Goal: Task Accomplishment & Management: Complete application form

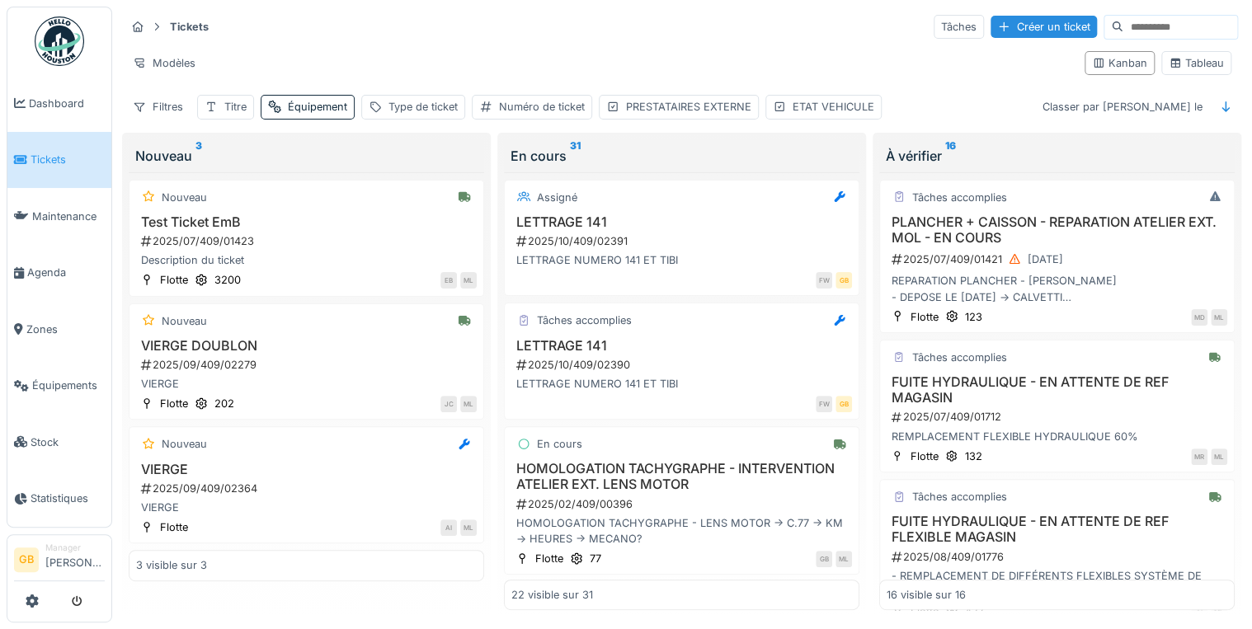
click at [830, 24] on div "Tickets Tâches Créer un ticket" at bounding box center [681, 26] width 1113 height 27
click at [1066, 154] on div "À vérifier 16" at bounding box center [1057, 156] width 342 height 20
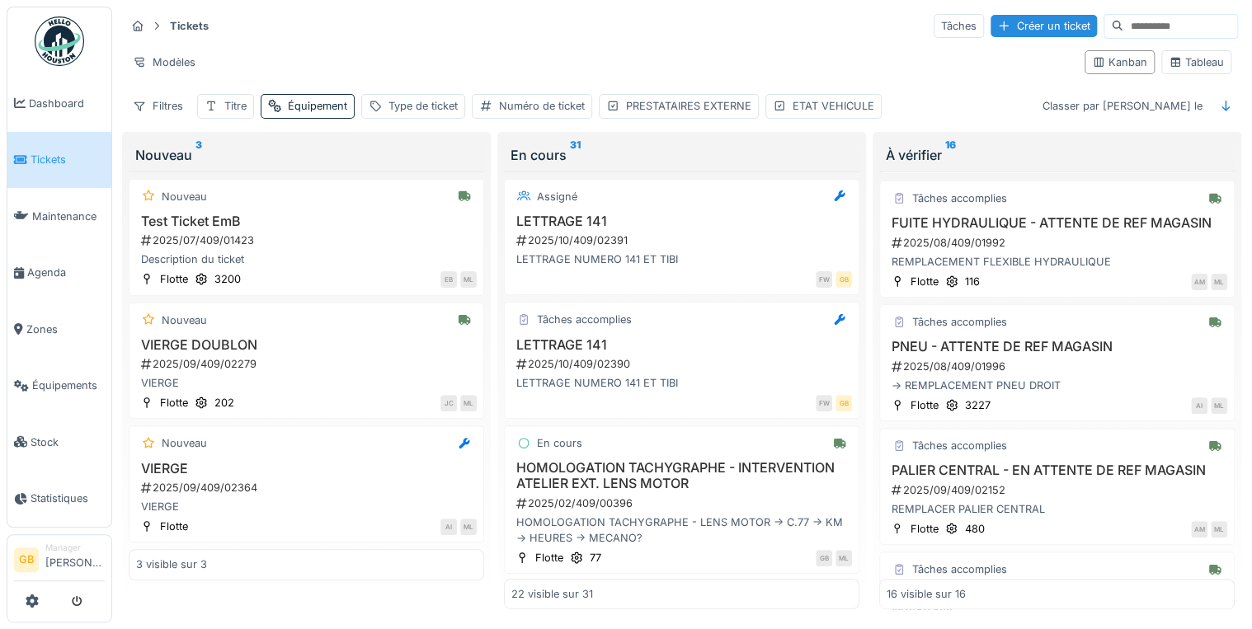
scroll to position [905, 0]
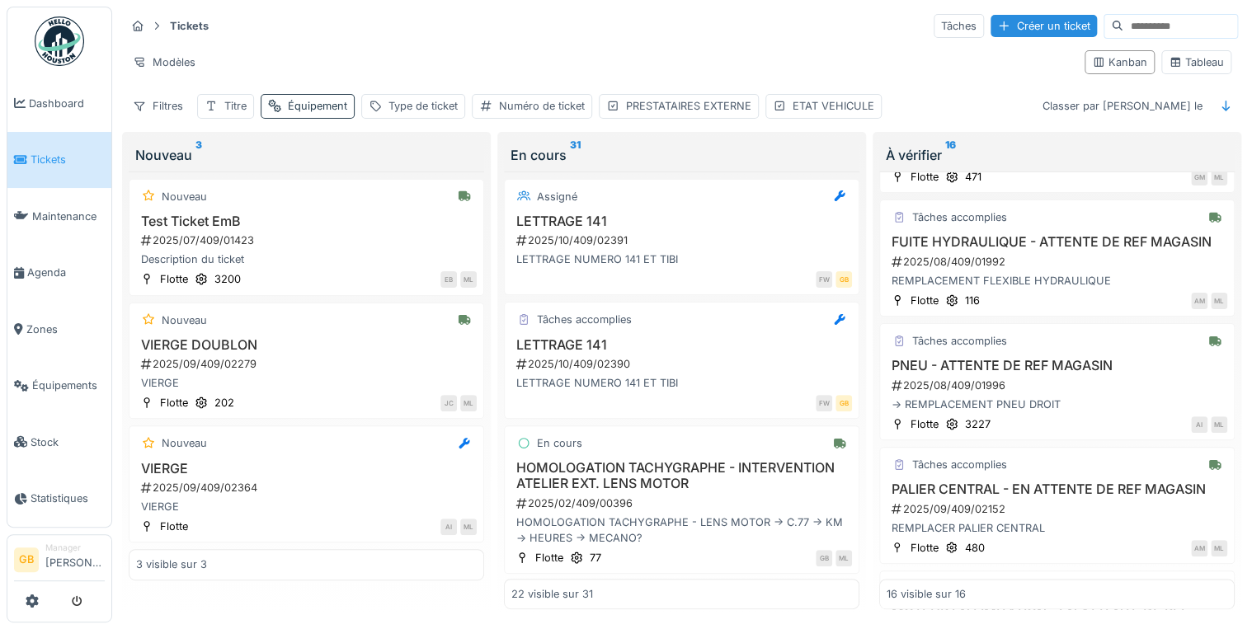
click at [299, 98] on div "Équipement" at bounding box center [317, 106] width 59 height 16
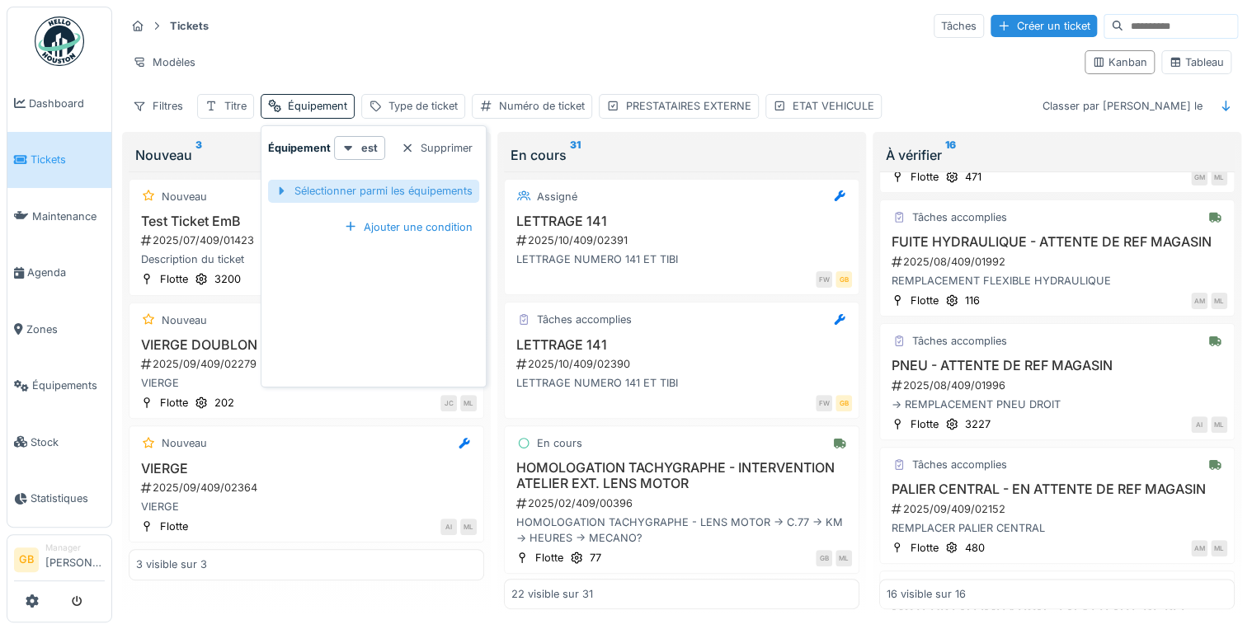
click at [356, 181] on div "Sélectionner parmi les équipements" at bounding box center [373, 191] width 211 height 22
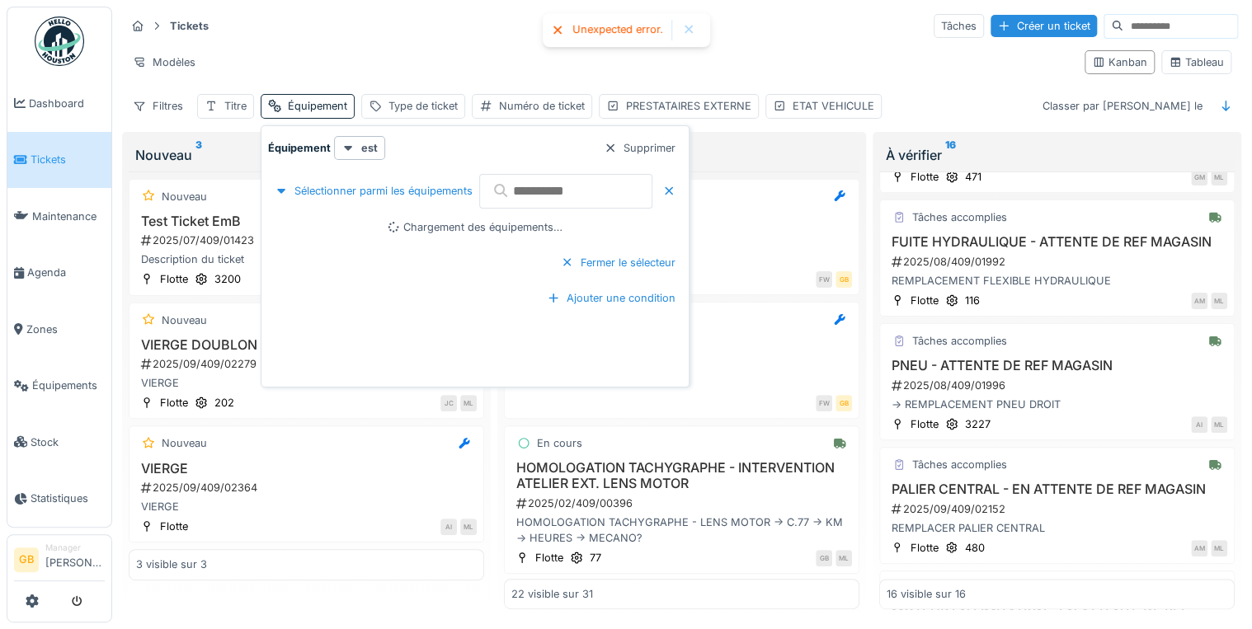
click at [533, 188] on input "text" at bounding box center [565, 191] width 173 height 35
type input "***"
click at [49, 158] on span "Tickets" at bounding box center [68, 160] width 74 height 16
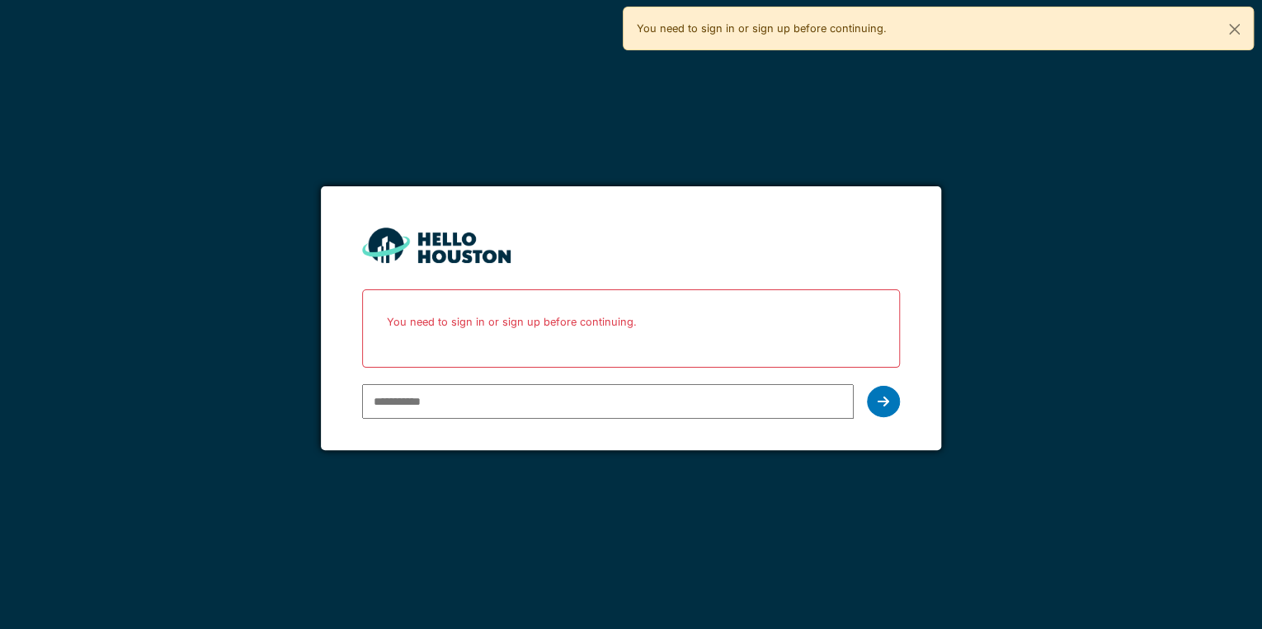
click at [494, 402] on input "email" at bounding box center [608, 401] width 492 height 35
type input "**********"
click at [891, 398] on div at bounding box center [883, 401] width 33 height 31
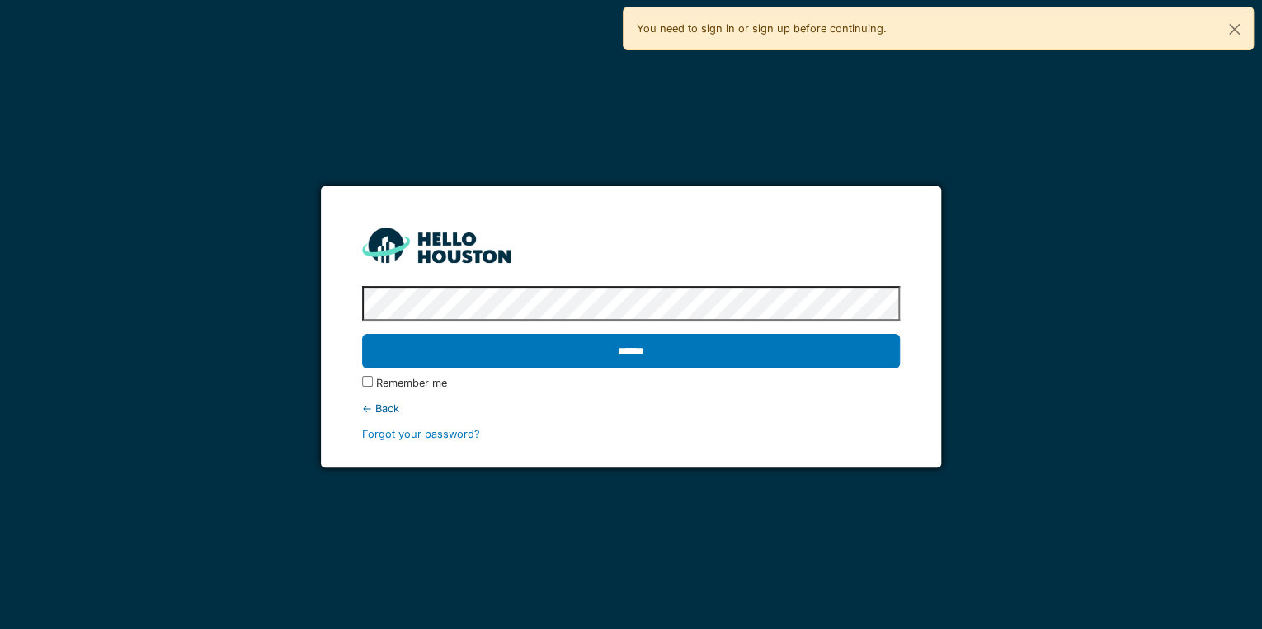
click at [362, 334] on input "******" at bounding box center [631, 351] width 538 height 35
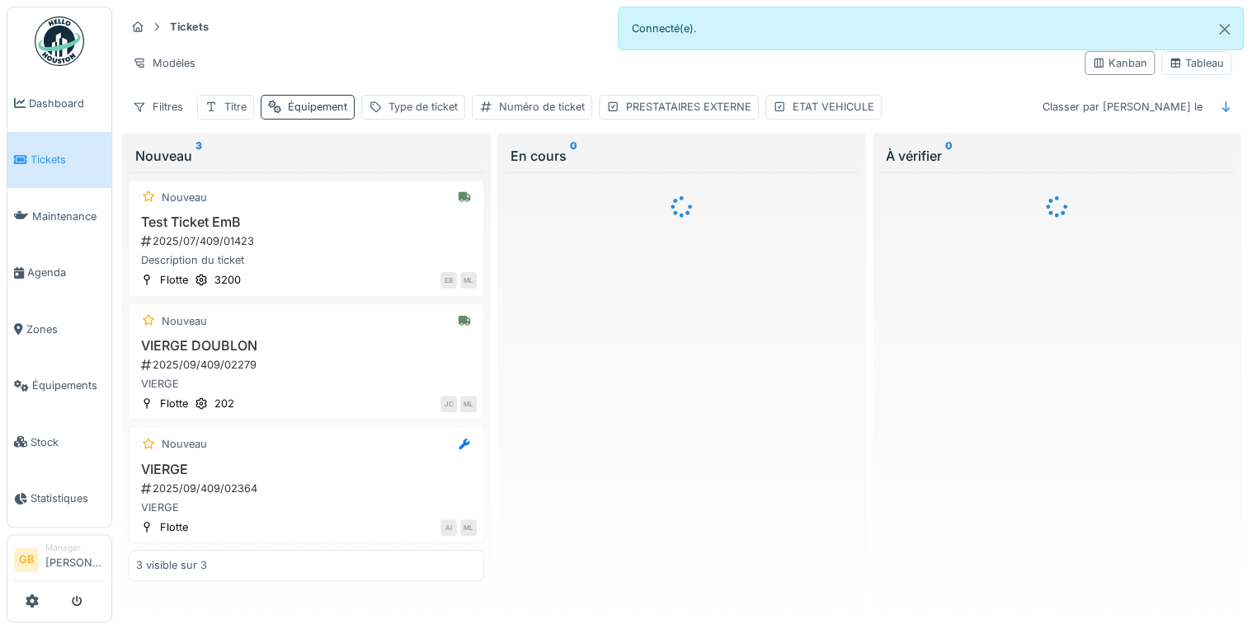
click at [322, 109] on div "Équipement" at bounding box center [317, 107] width 59 height 16
click at [333, 195] on div "Sélectionner parmi les équipements" at bounding box center [373, 192] width 211 height 22
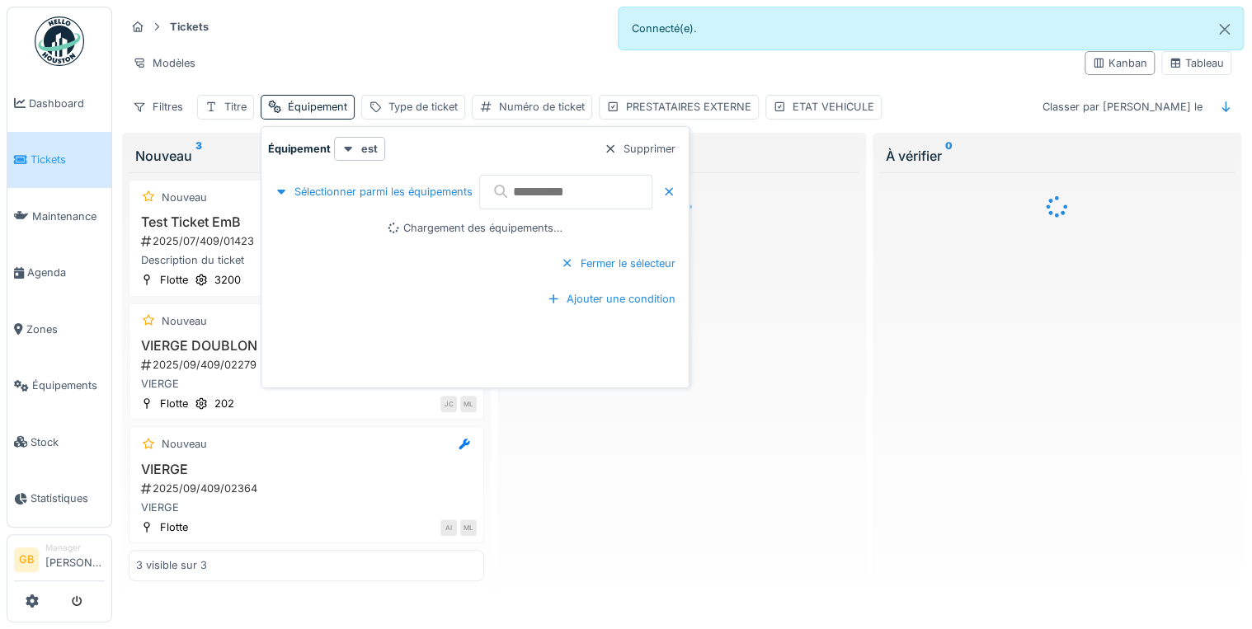
click at [581, 205] on input "text" at bounding box center [565, 192] width 173 height 35
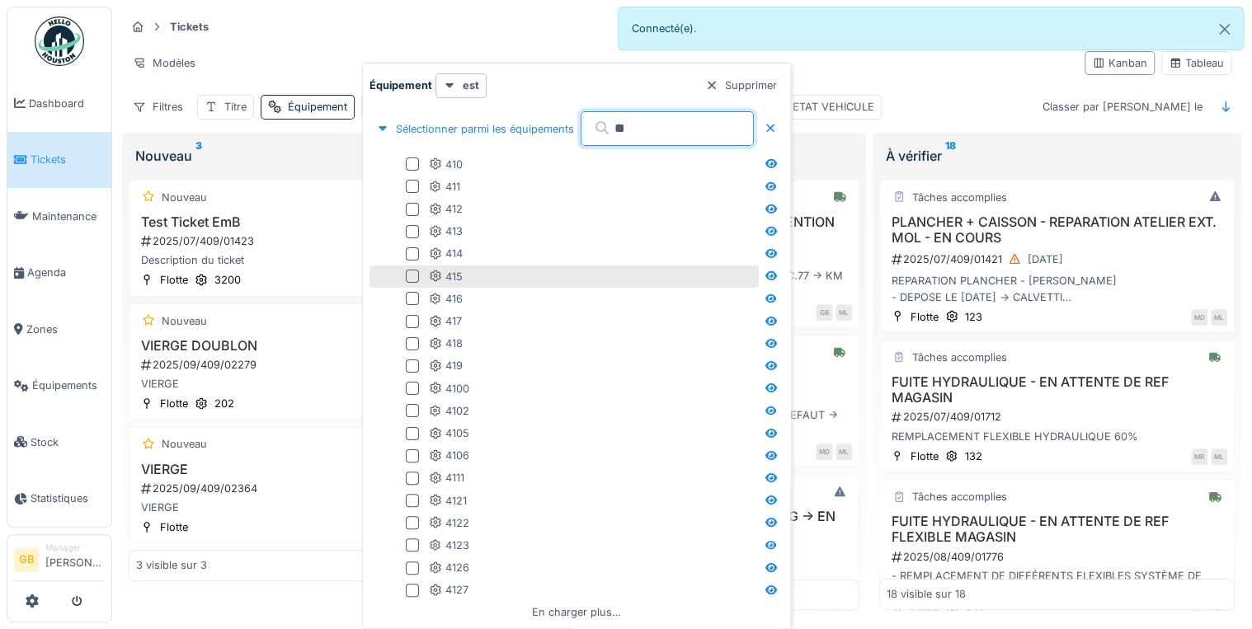
type input "**"
click at [409, 274] on div at bounding box center [412, 276] width 13 height 13
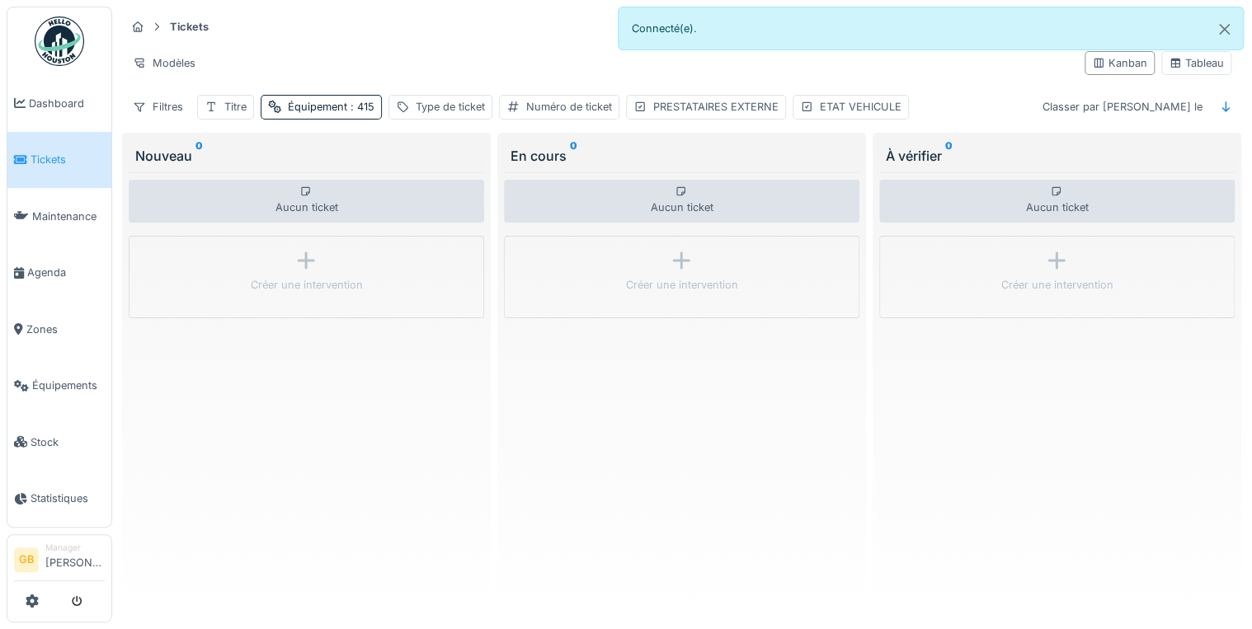
click at [323, 416] on div "Aucun ticket Créer une intervention" at bounding box center [306, 391] width 355 height 438
click at [348, 103] on span ": 415" at bounding box center [360, 107] width 27 height 12
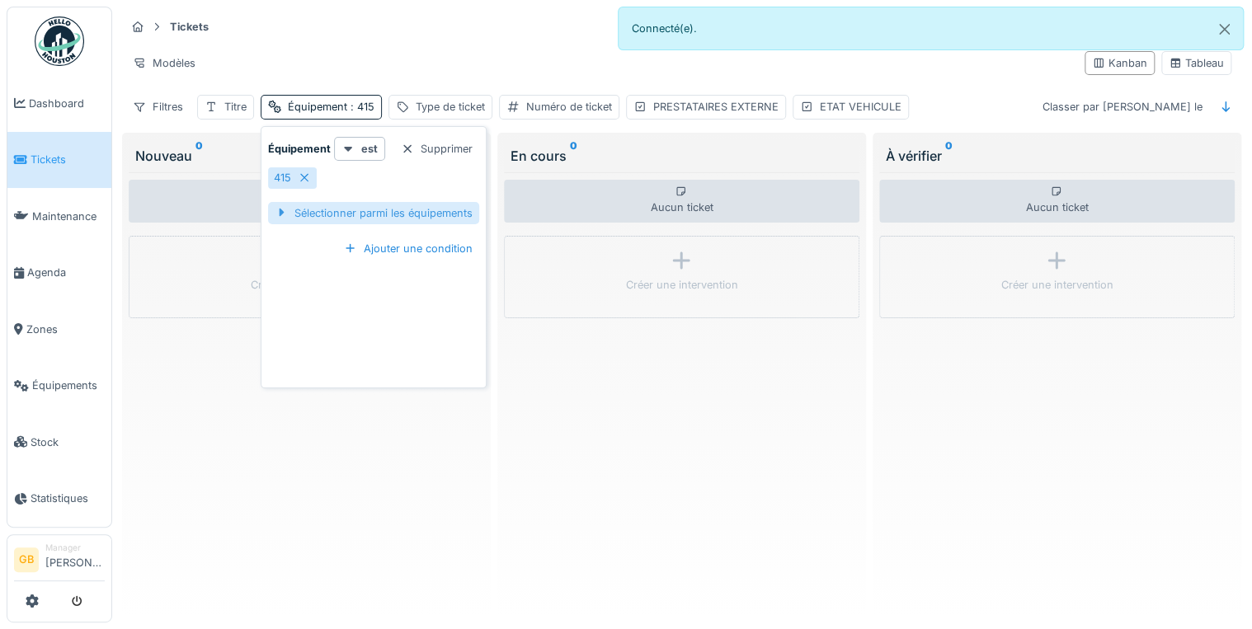
click at [305, 211] on div "Sélectionner parmi les équipements" at bounding box center [373, 213] width 211 height 22
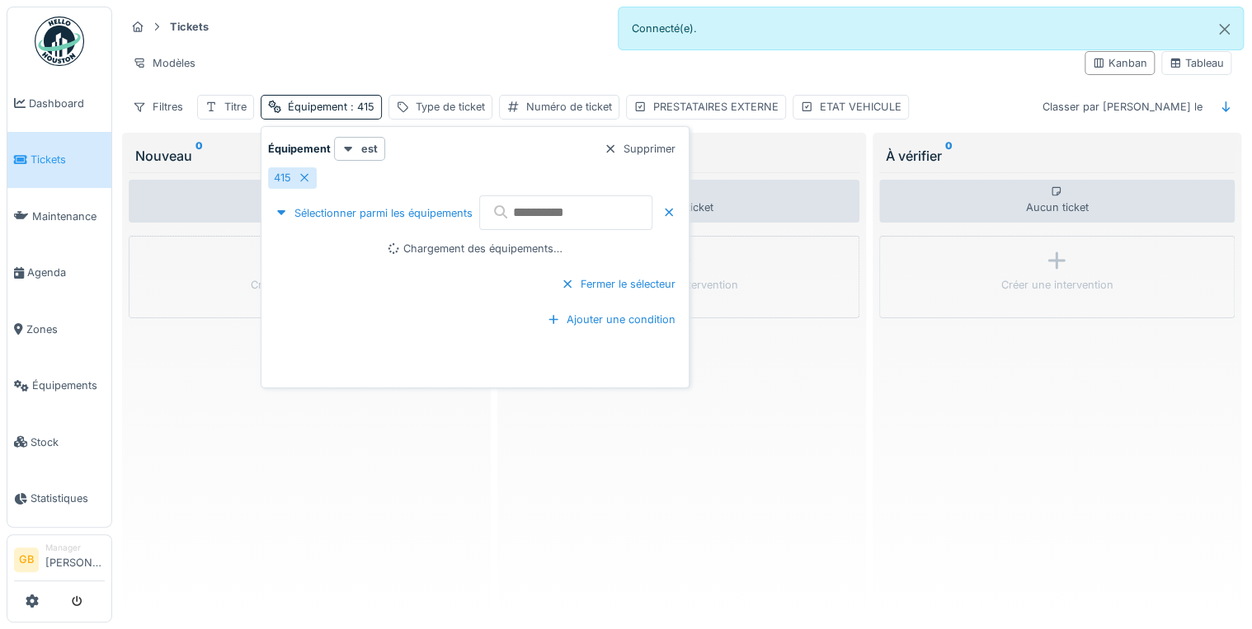
click at [531, 214] on input "text" at bounding box center [565, 212] width 173 height 35
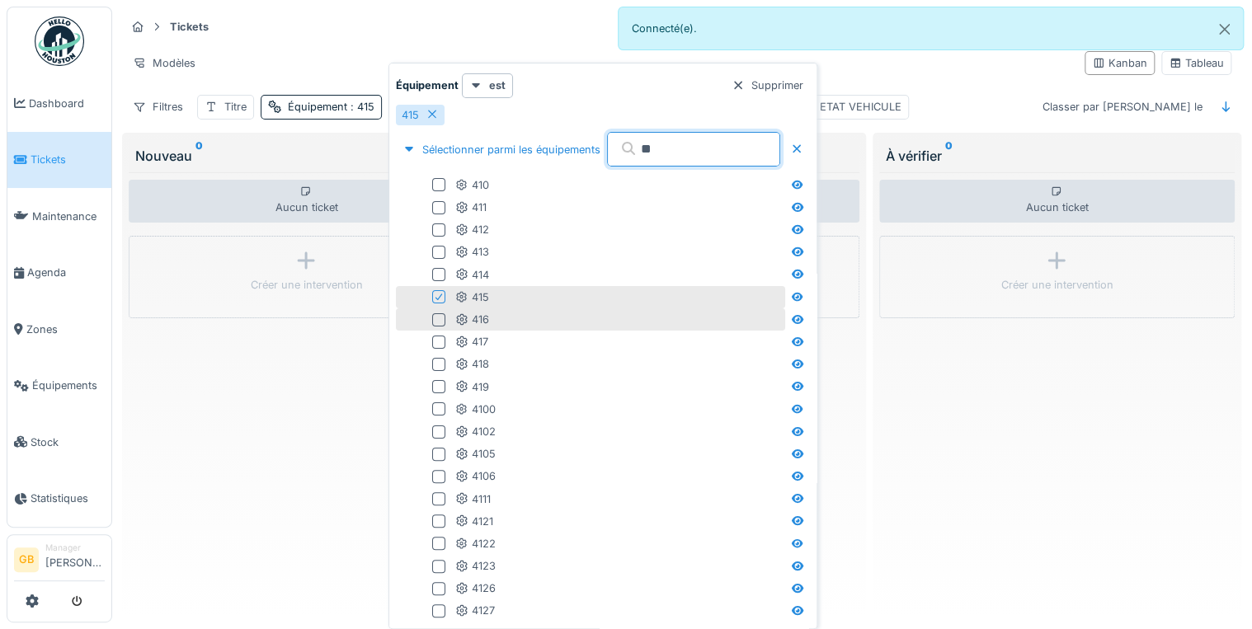
type input "**"
click at [440, 320] on div at bounding box center [438, 319] width 13 height 13
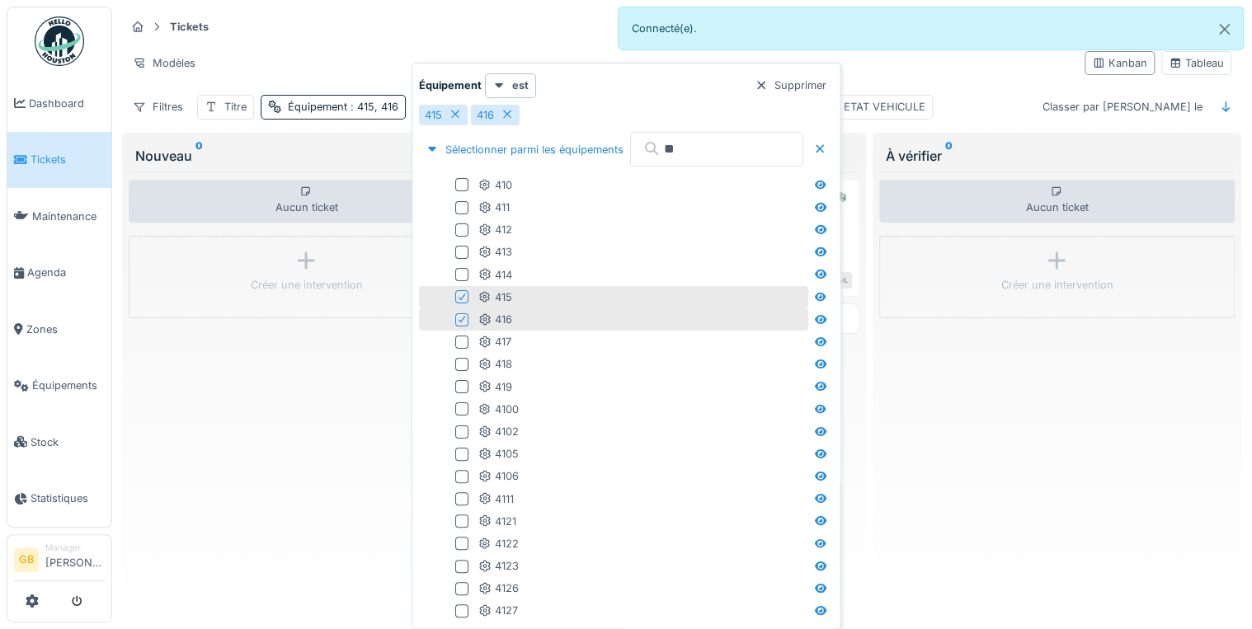
click at [463, 295] on icon at bounding box center [462, 297] width 7 height 7
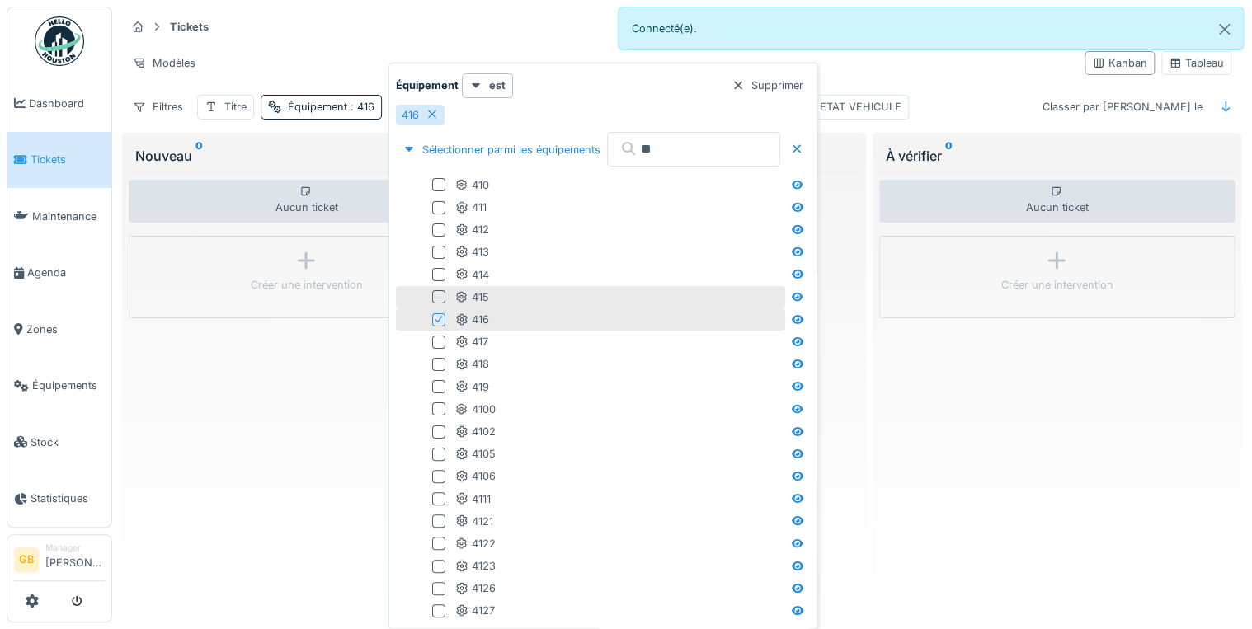
click at [354, 371] on div "Aucun ticket Créer une intervention" at bounding box center [306, 391] width 355 height 438
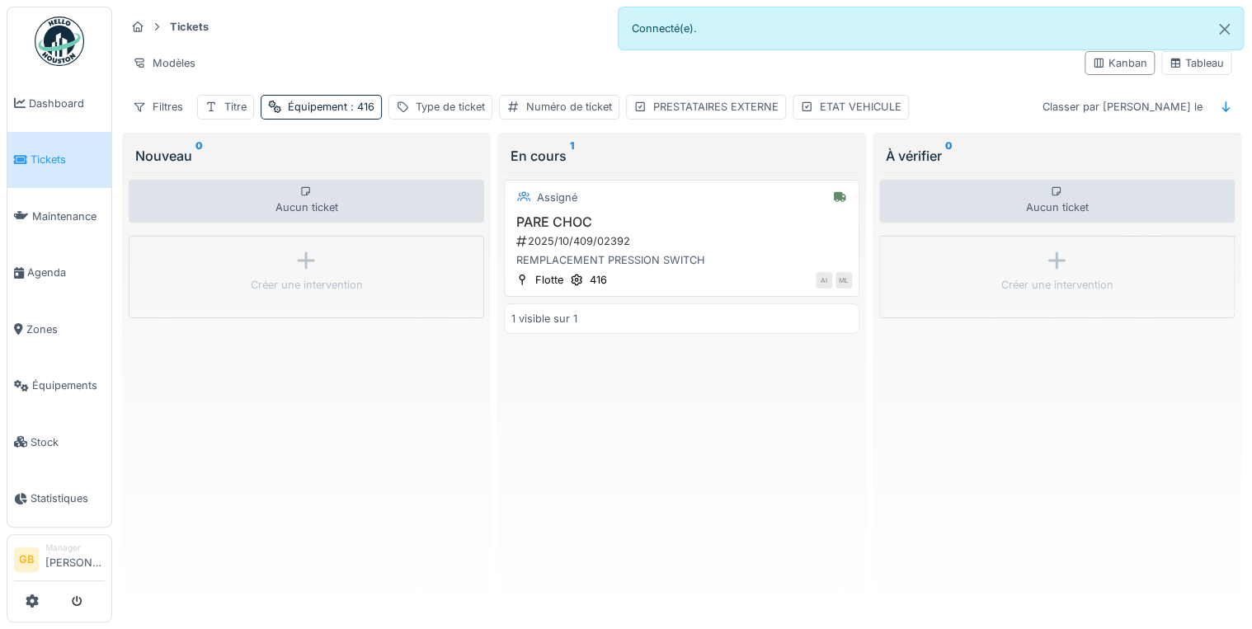
click at [574, 217] on h3 "PARE CHOC" at bounding box center [681, 222] width 341 height 16
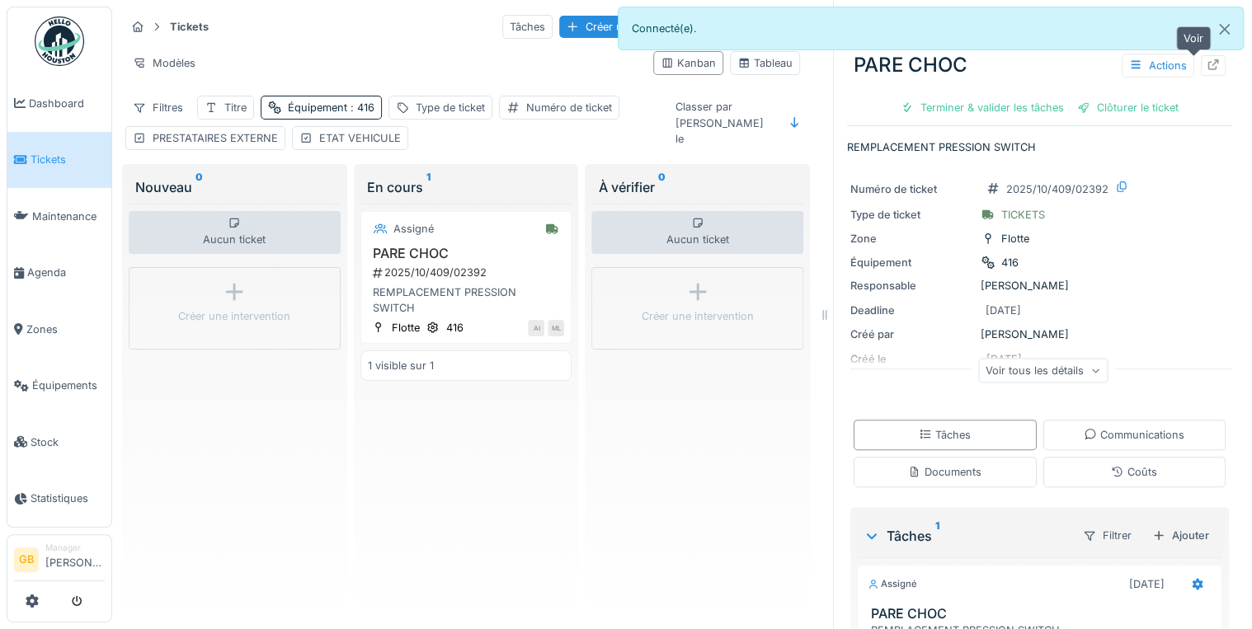
click at [1207, 64] on icon at bounding box center [1213, 64] width 13 height 11
click at [1225, 30] on button "Close" at bounding box center [1224, 29] width 37 height 44
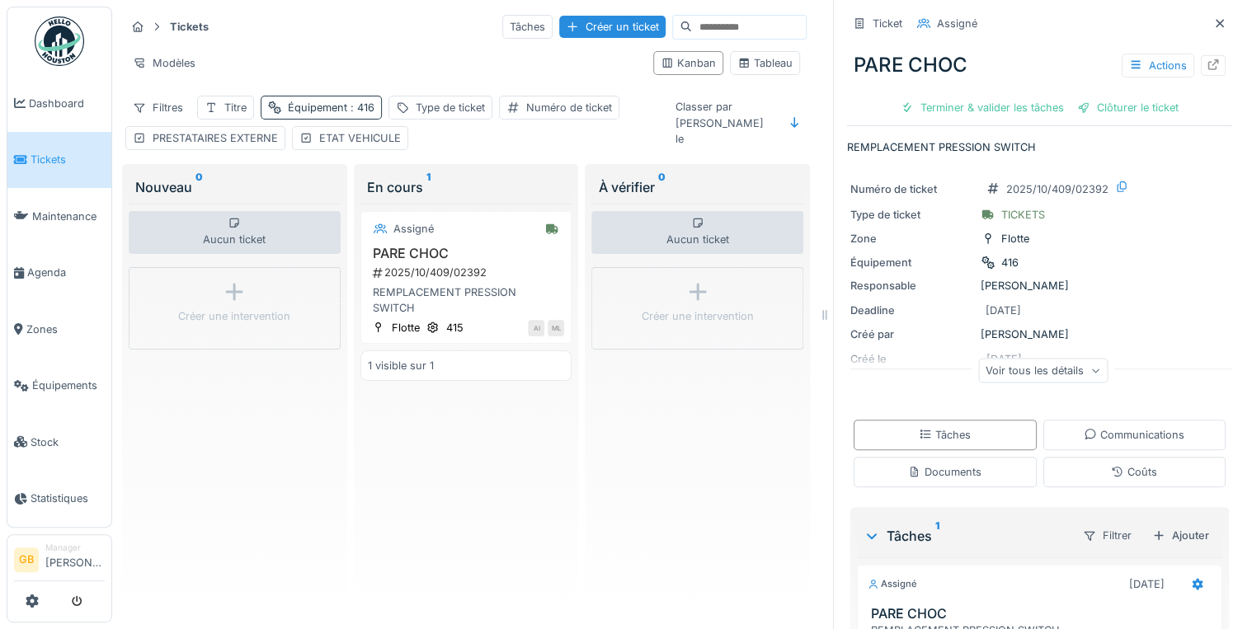
click at [357, 106] on span ": 416" at bounding box center [360, 107] width 27 height 12
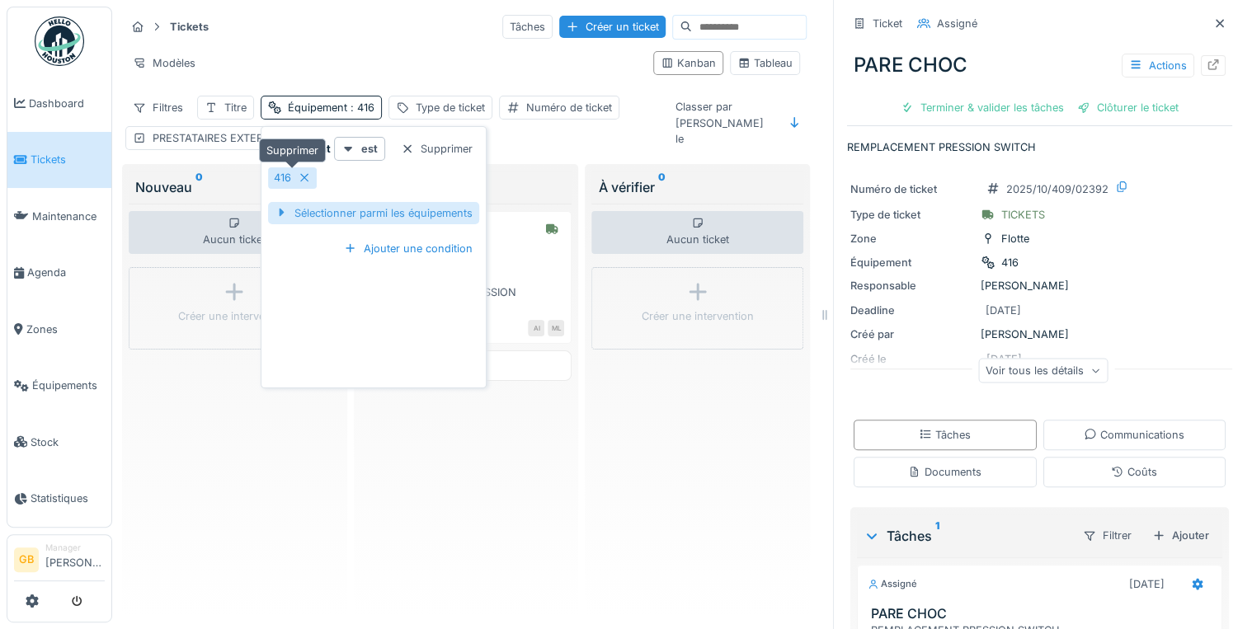
drag, startPoint x: 300, startPoint y: 177, endPoint x: 321, endPoint y: 195, distance: 27.5
click at [301, 177] on icon at bounding box center [304, 177] width 13 height 11
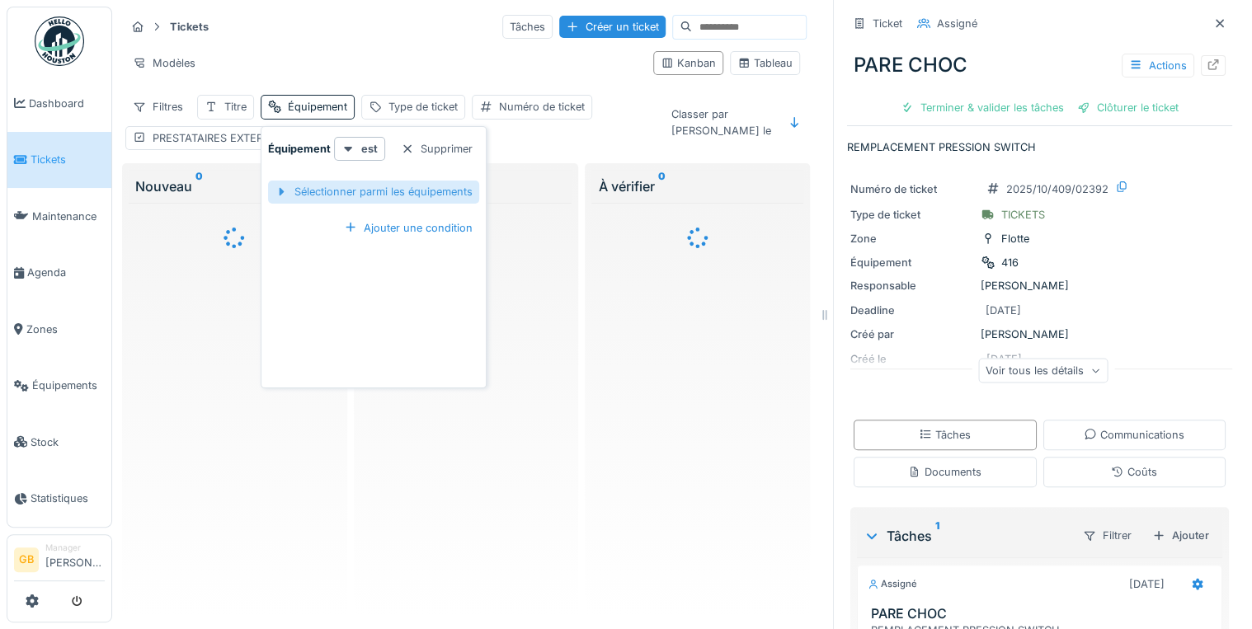
click at [329, 181] on div "Sélectionner parmi les équipements" at bounding box center [373, 192] width 211 height 22
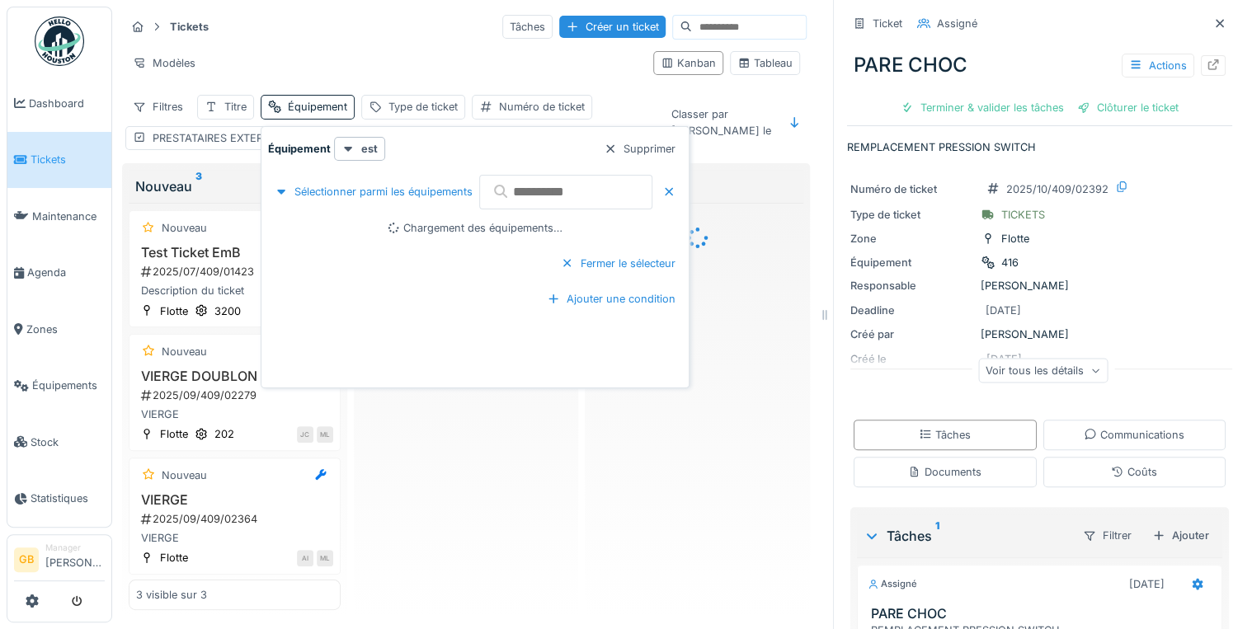
click at [548, 198] on input "text" at bounding box center [565, 192] width 173 height 35
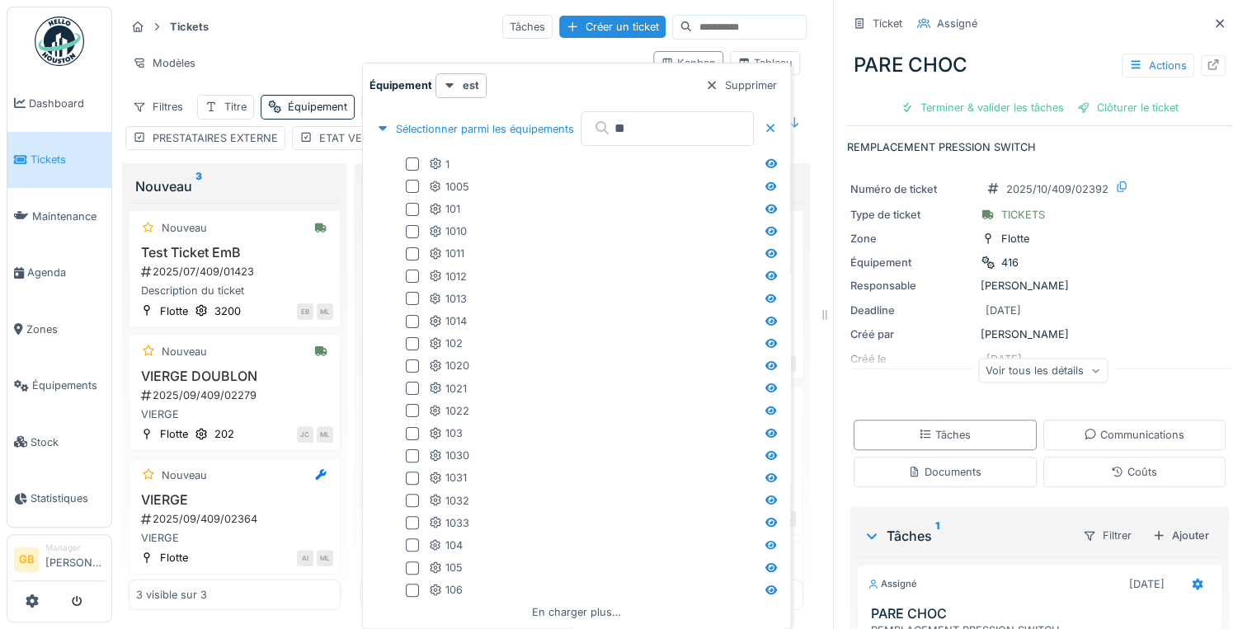
click at [306, 228] on body "Dashboard Tickets Maintenance Agenda Zones Équipements Stock Statistiques GB Ma…" at bounding box center [626, 314] width 1252 height 629
drag, startPoint x: 648, startPoint y: 134, endPoint x: 642, endPoint y: 142, distance: 9.4
click at [645, 134] on input "**" at bounding box center [667, 128] width 173 height 35
type input "**"
click at [309, 223] on div at bounding box center [320, 228] width 25 height 21
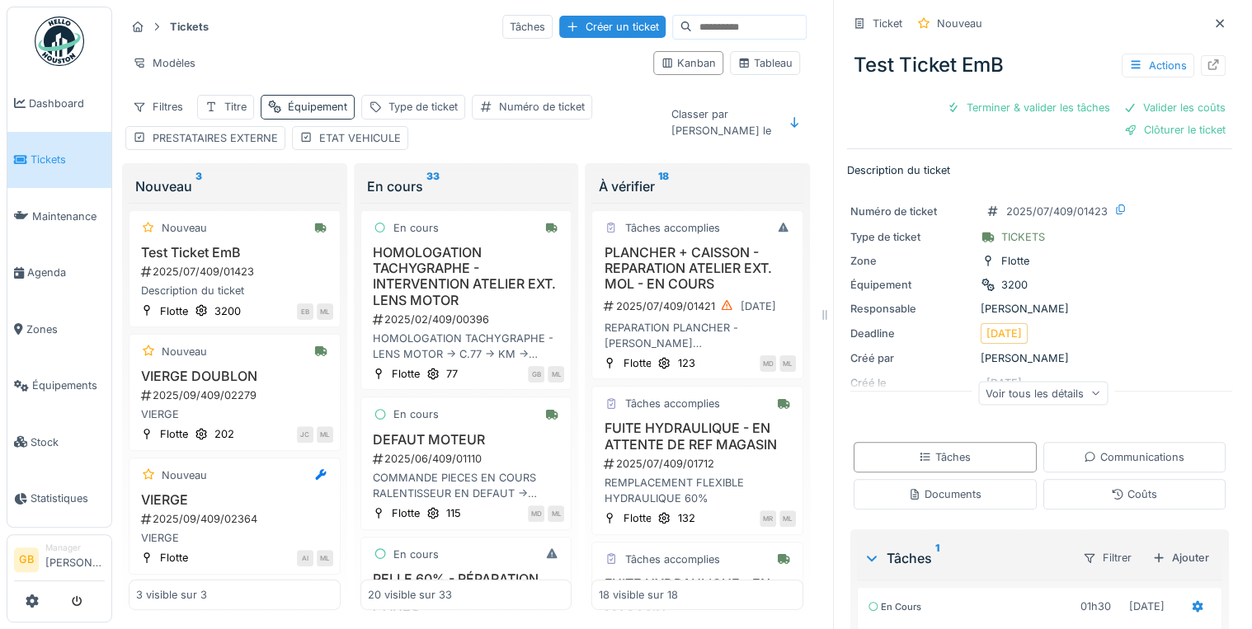
click at [346, 106] on div "Équipement" at bounding box center [308, 107] width 94 height 24
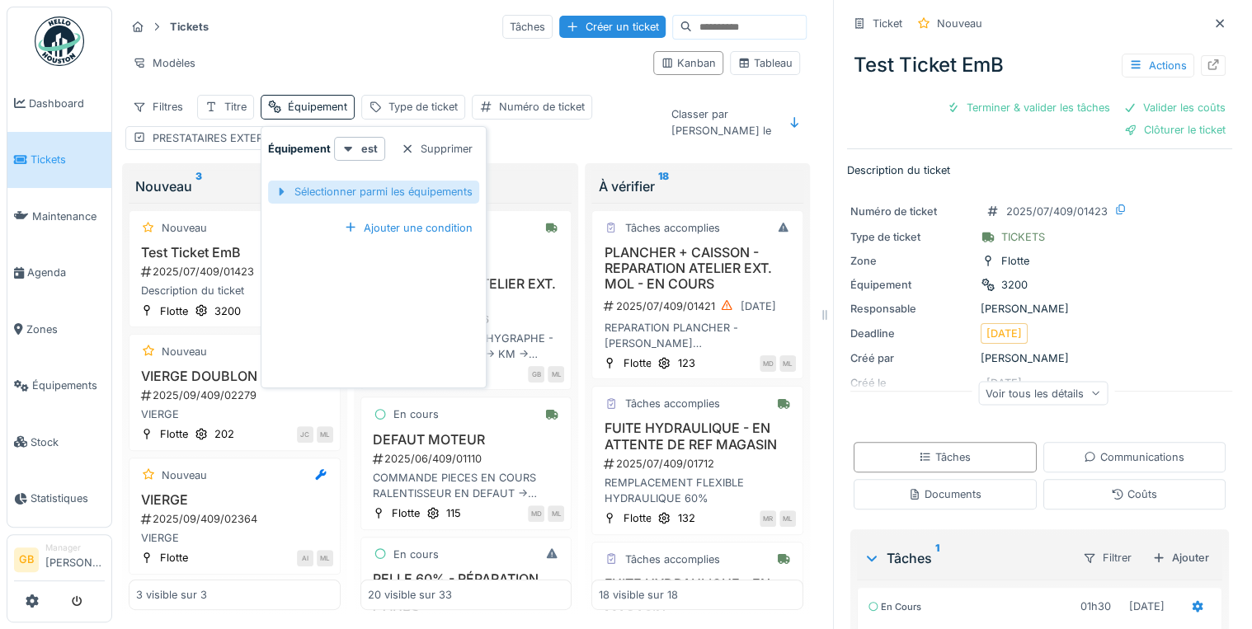
drag, startPoint x: 389, startPoint y: 176, endPoint x: 395, endPoint y: 188, distance: 13.7
click at [394, 186] on div "Sélectionner parmi les équipements" at bounding box center [373, 191] width 211 height 49
click at [395, 188] on div "Sélectionner parmi les équipements" at bounding box center [373, 192] width 211 height 22
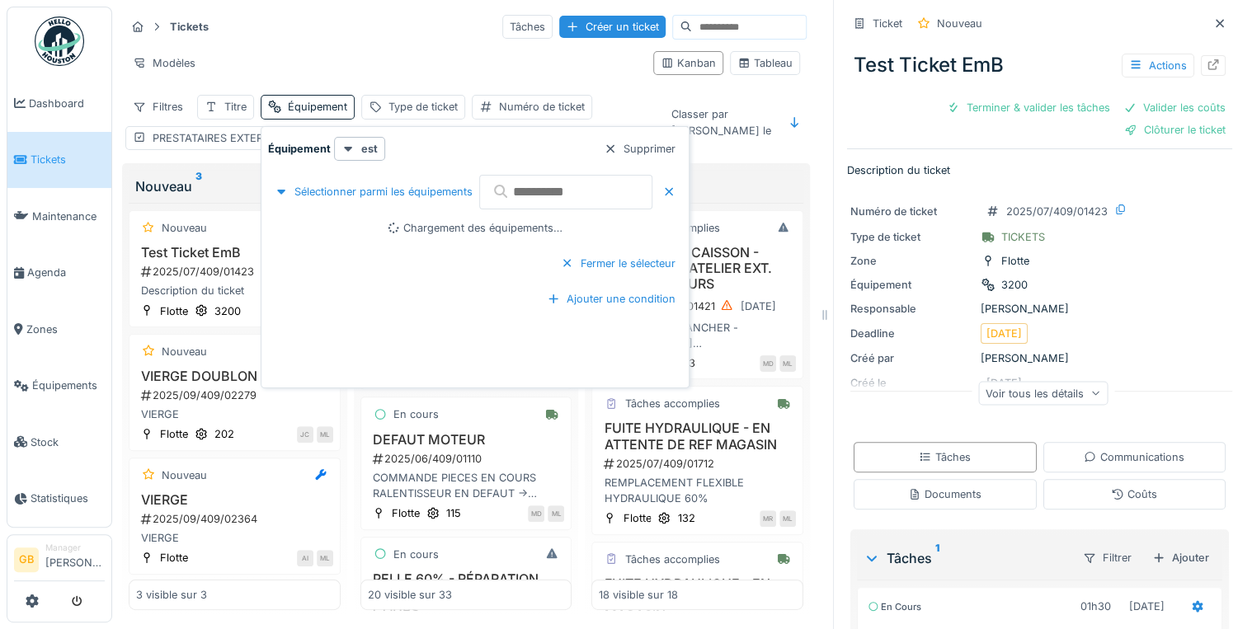
click at [578, 201] on input "text" at bounding box center [565, 192] width 173 height 35
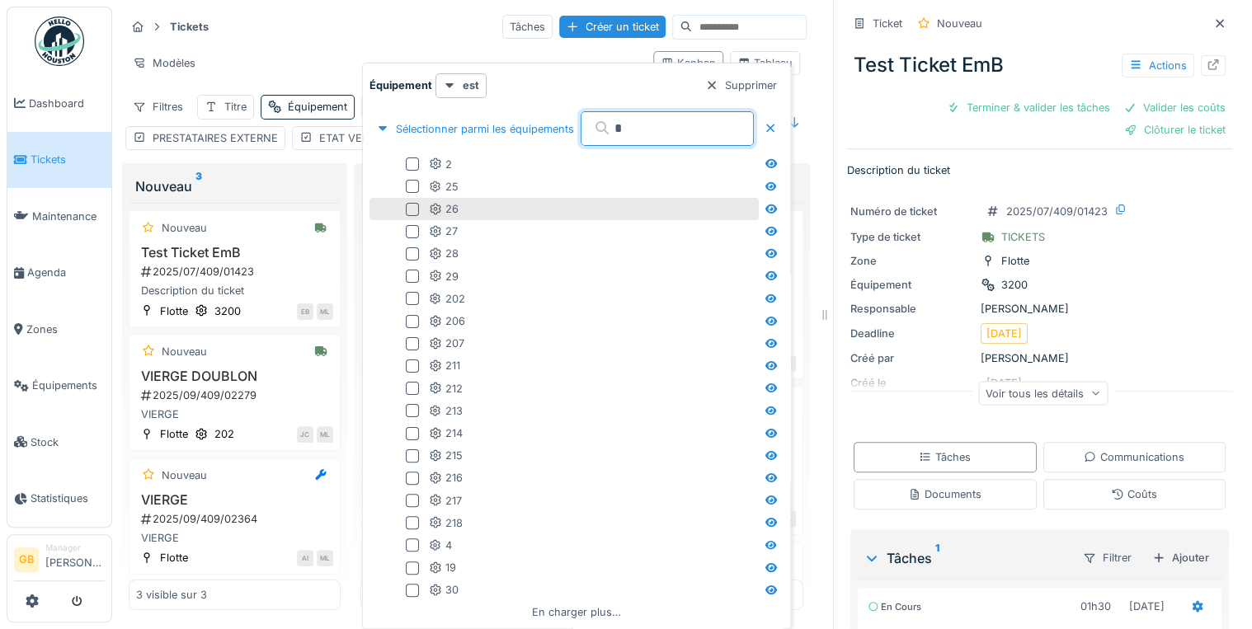
type input "*"
click at [415, 206] on div at bounding box center [412, 209] width 13 height 13
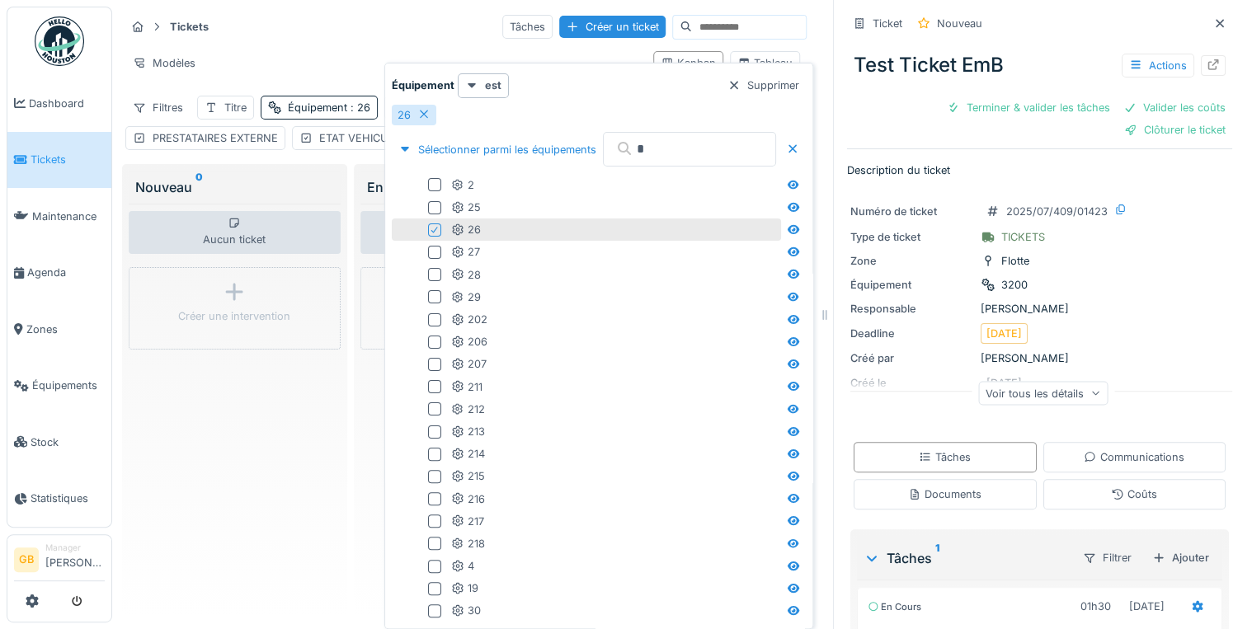
click at [280, 477] on div "Aucun ticket Créer une intervention" at bounding box center [235, 407] width 212 height 407
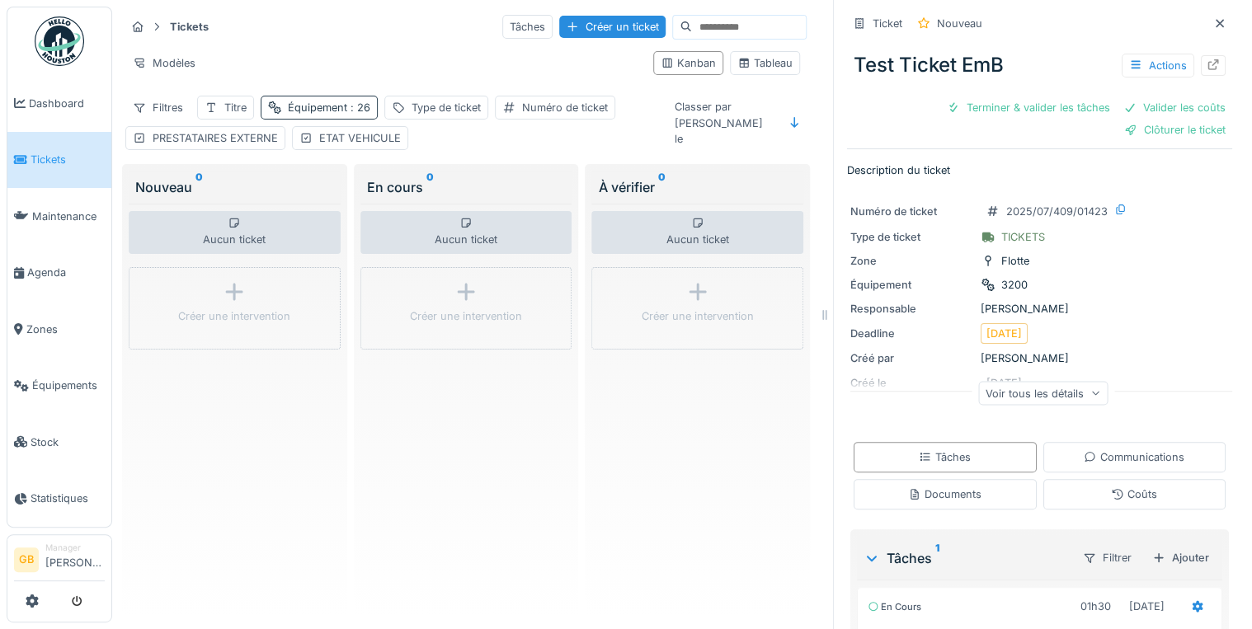
click at [350, 100] on div "Équipement : 26" at bounding box center [329, 108] width 82 height 16
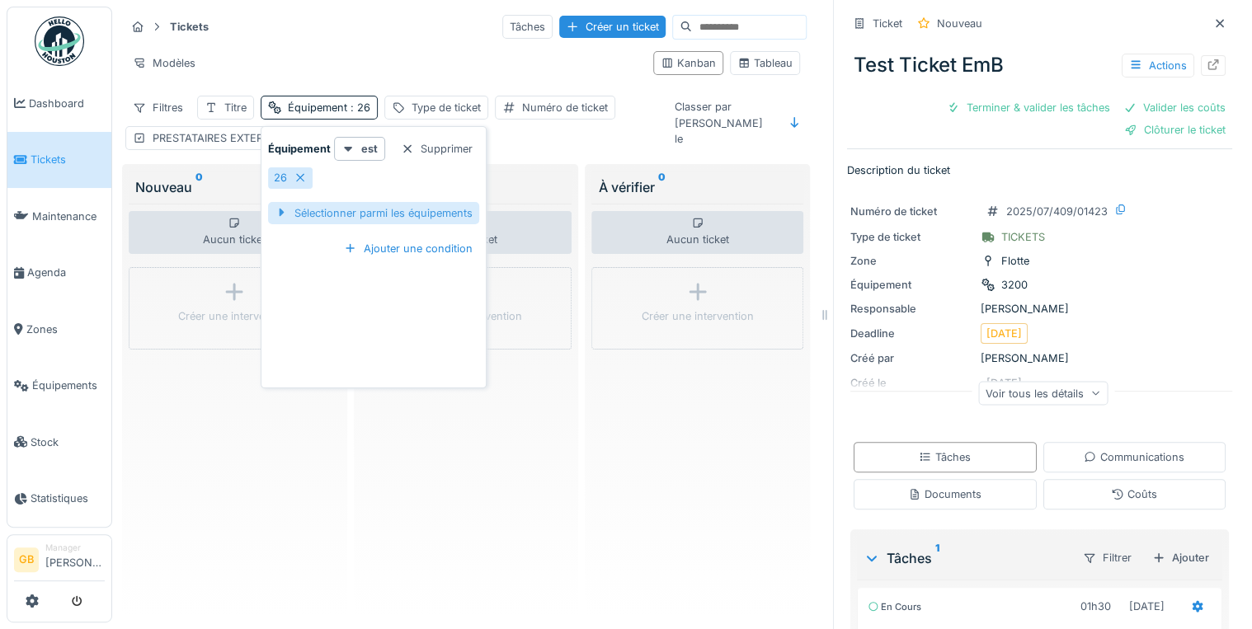
click at [329, 214] on div "Sélectionner parmi les équipements" at bounding box center [373, 213] width 211 height 22
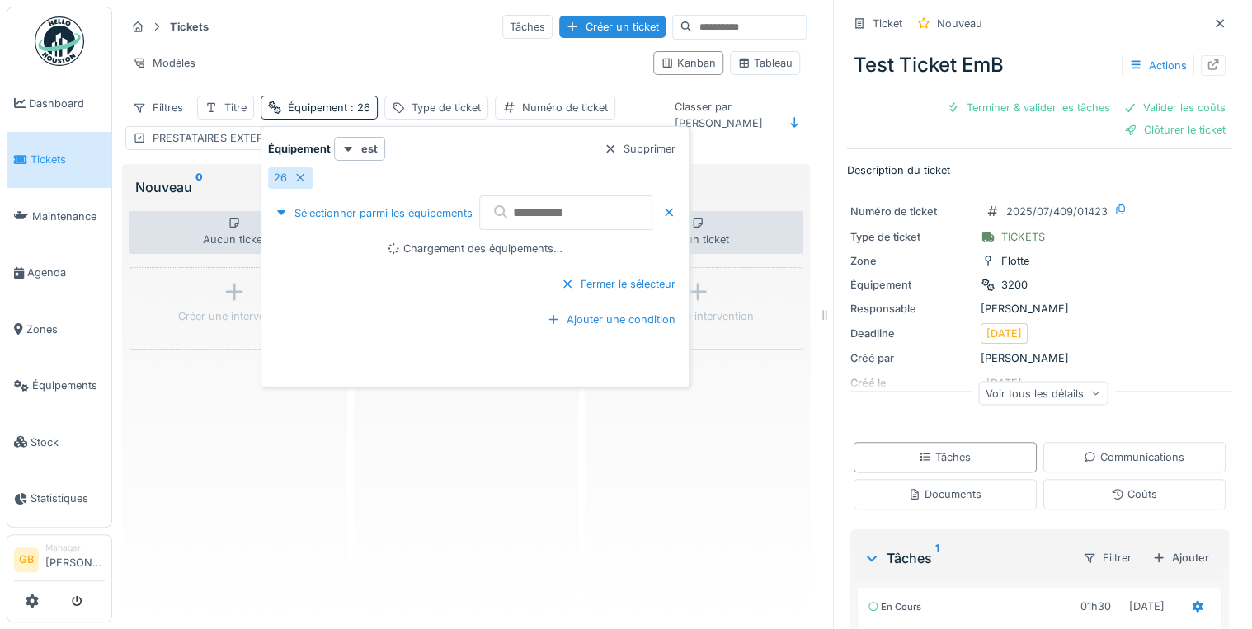
click at [536, 217] on input "text" at bounding box center [565, 212] width 173 height 35
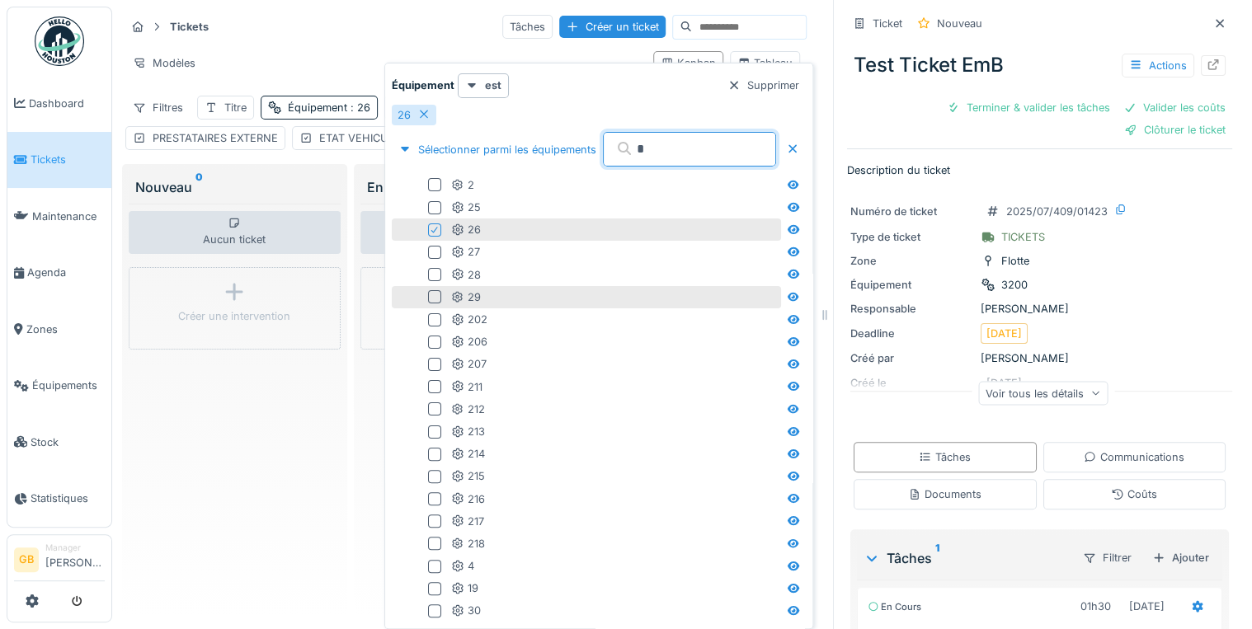
type input "*"
click at [432, 300] on div at bounding box center [434, 296] width 13 height 13
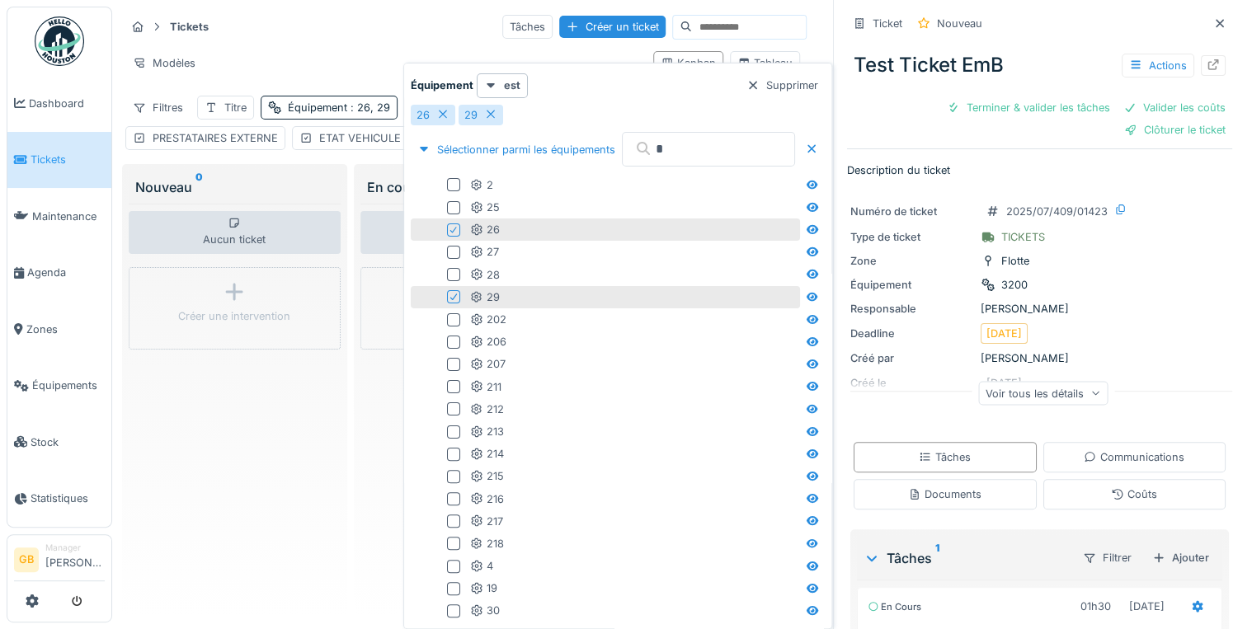
click at [454, 230] on icon at bounding box center [452, 230] width 7 height 7
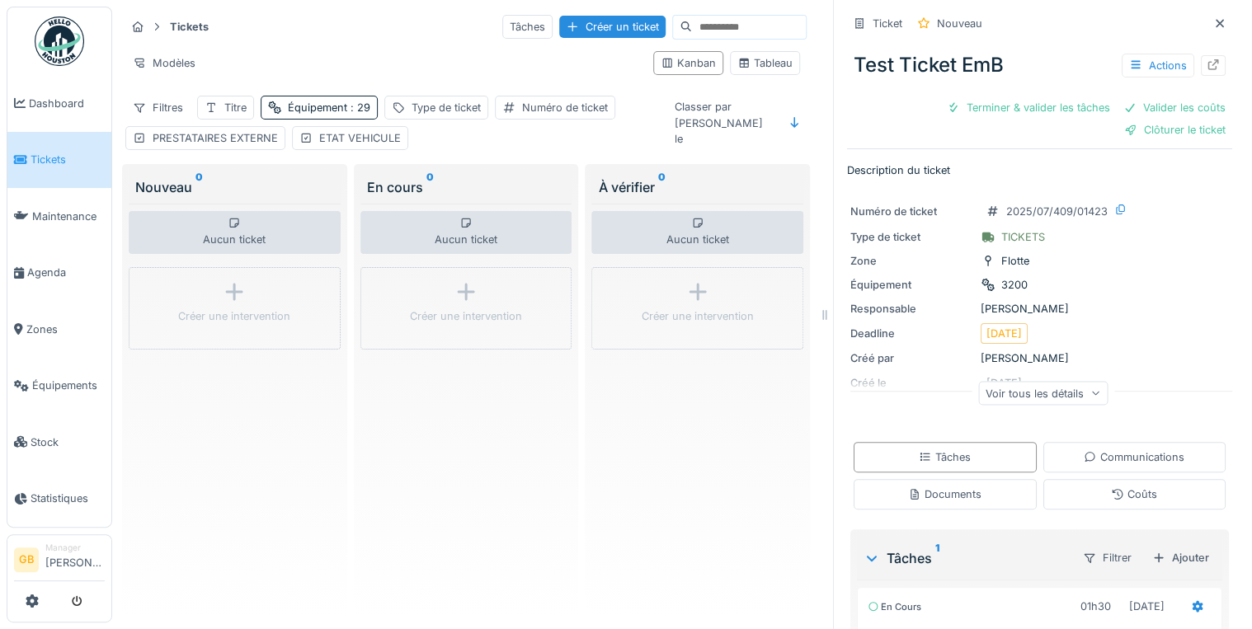
click at [261, 524] on div "Aucun ticket Créer une intervention" at bounding box center [235, 407] width 212 height 407
click at [1216, 21] on icon at bounding box center [1220, 23] width 8 height 8
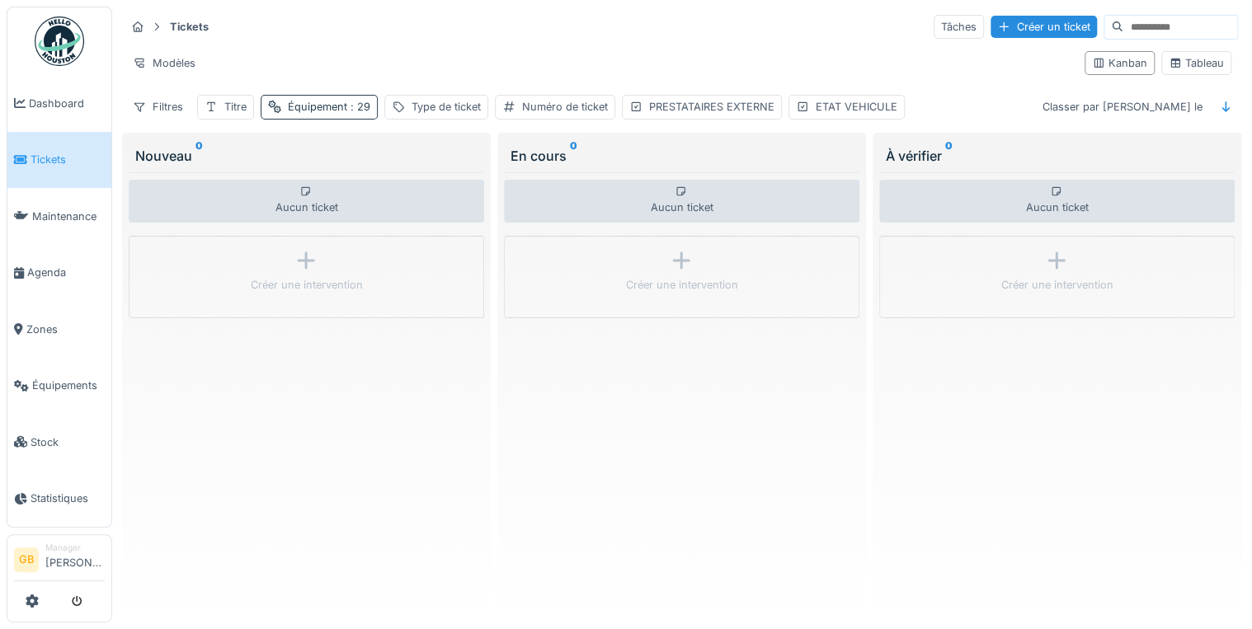
click at [347, 106] on div "Équipement : 29" at bounding box center [329, 107] width 82 height 16
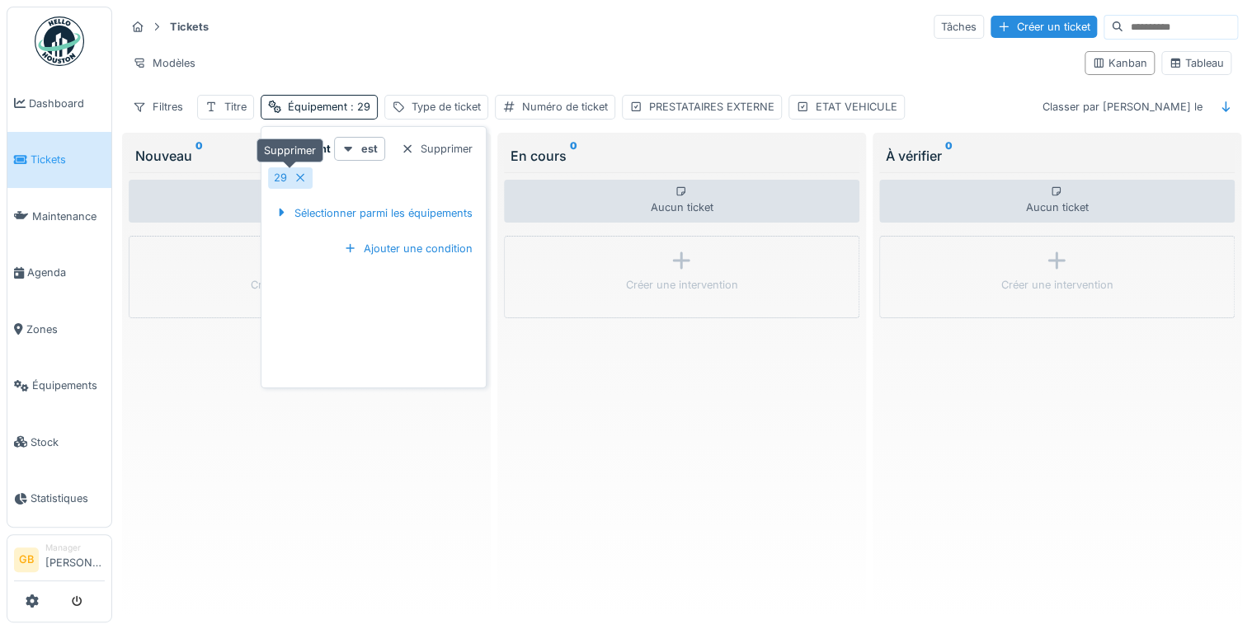
click at [302, 178] on icon at bounding box center [300, 177] width 13 height 11
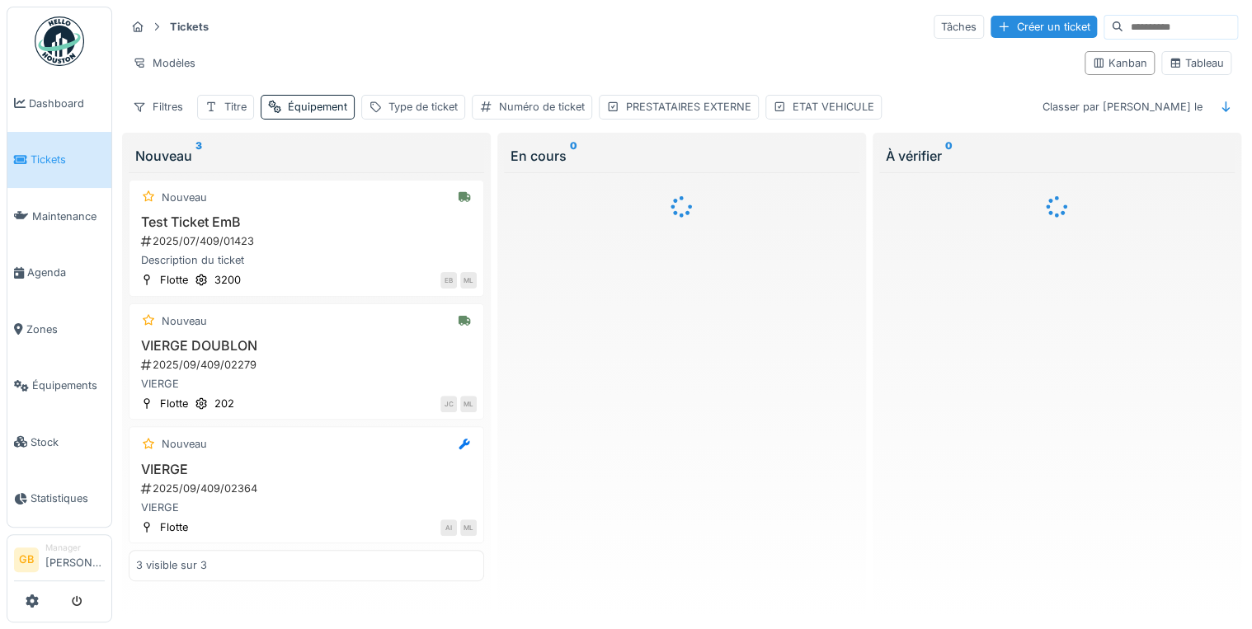
click at [575, 51] on div "Modèles" at bounding box center [598, 63] width 946 height 24
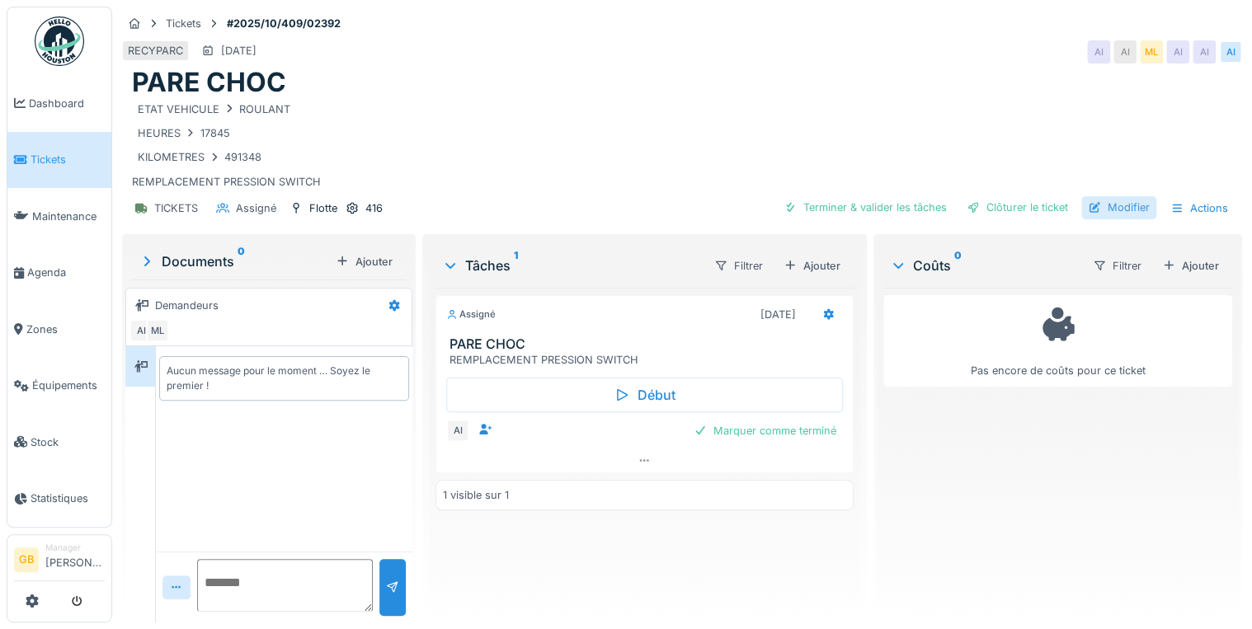
click at [1117, 209] on div "Modifier" at bounding box center [1118, 207] width 75 height 22
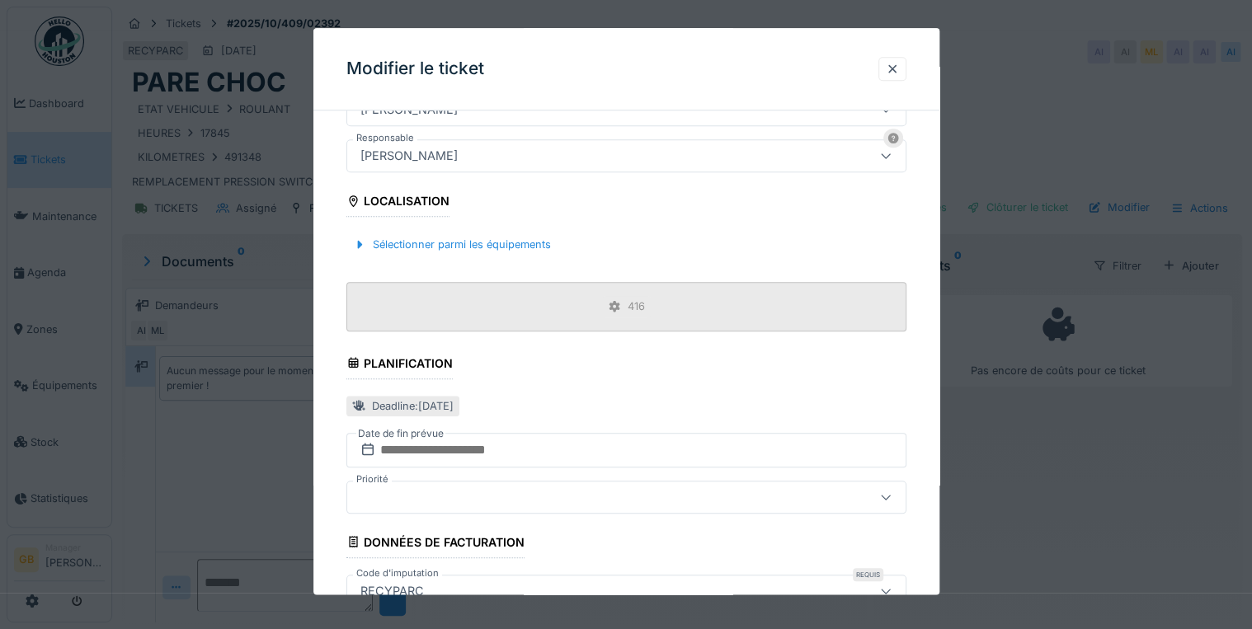
scroll to position [594, 0]
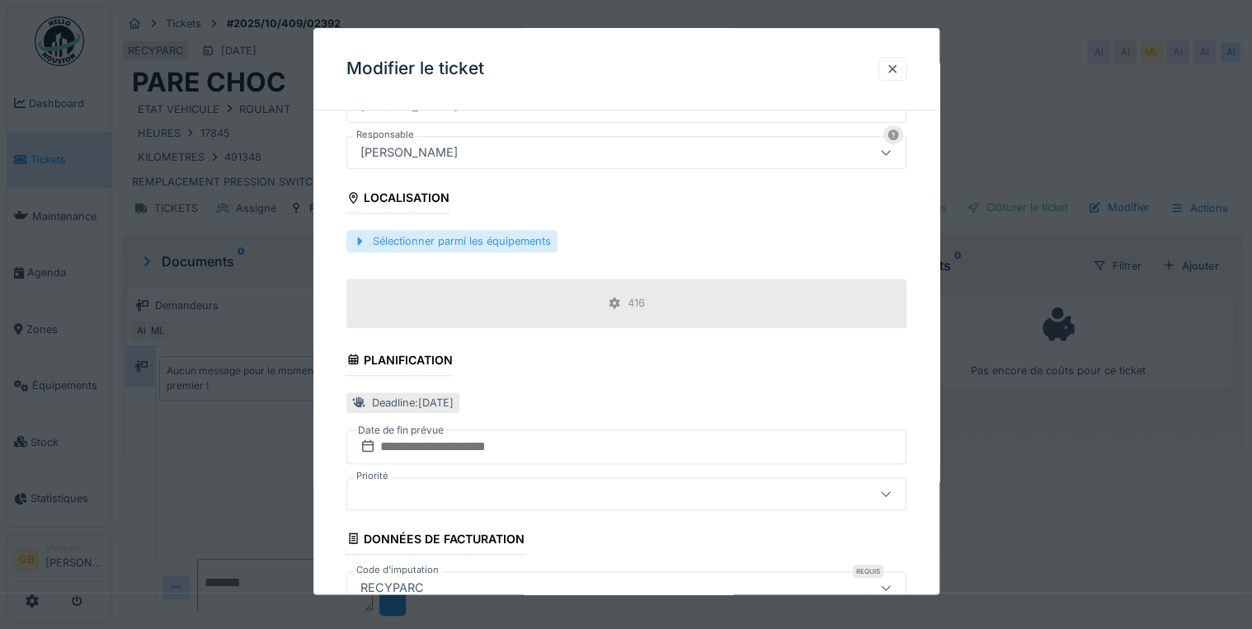
click at [502, 240] on div "Sélectionner parmi les équipements" at bounding box center [451, 241] width 211 height 22
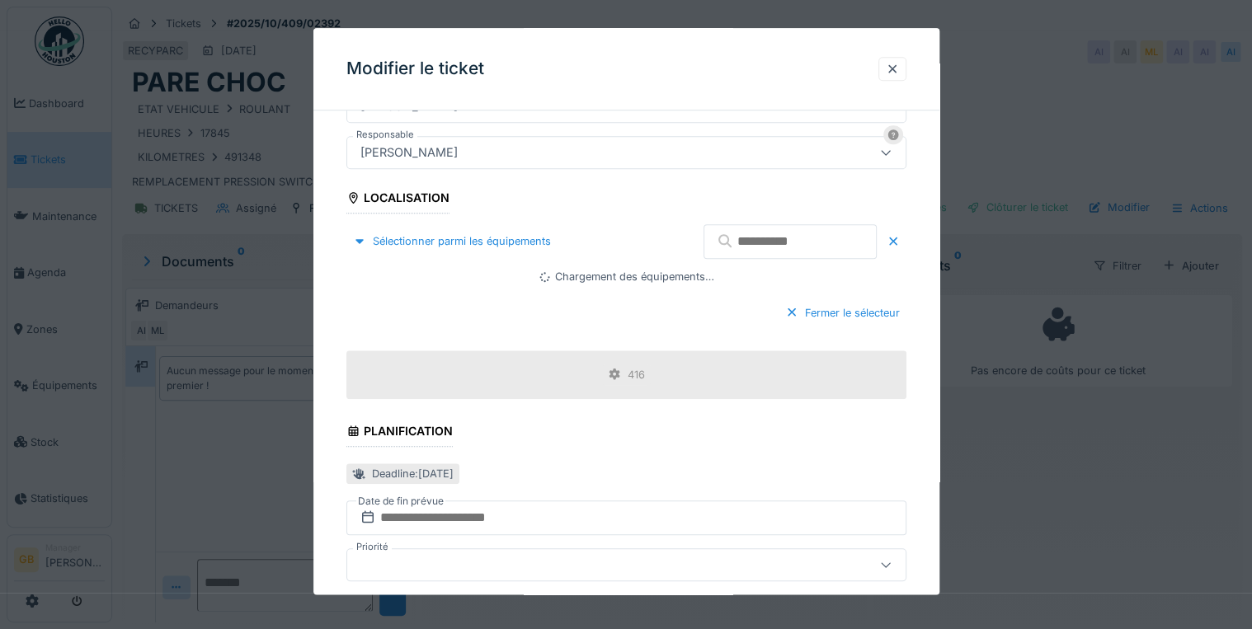
click at [771, 233] on input "text" at bounding box center [789, 241] width 173 height 35
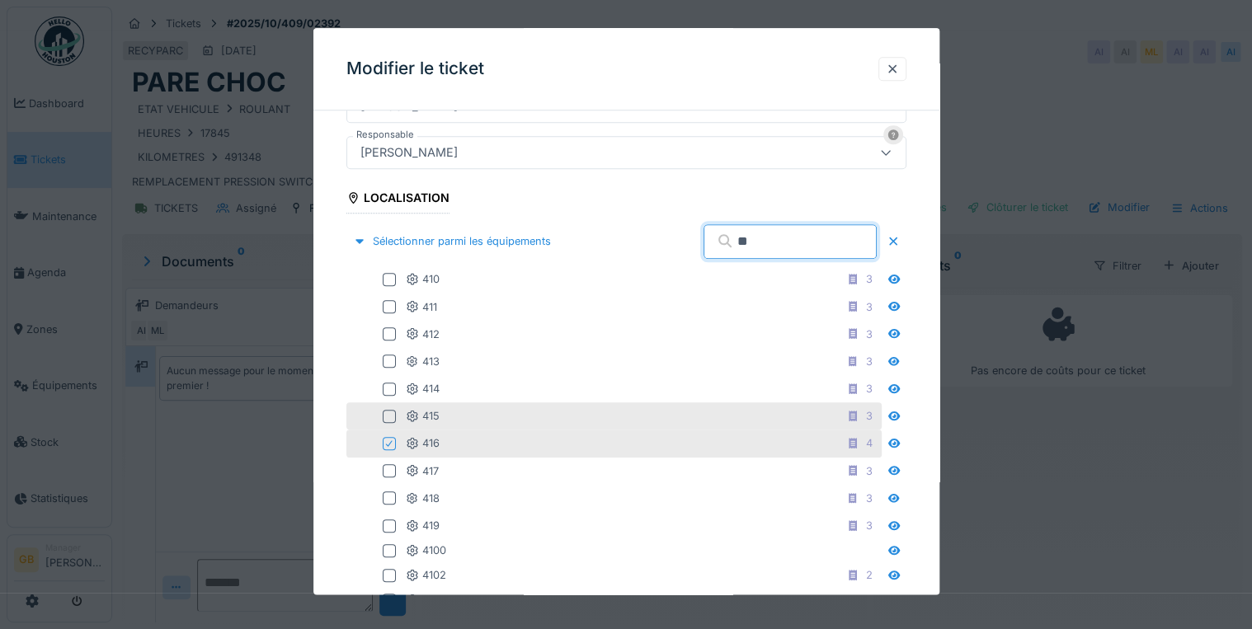
type input "**"
click at [385, 413] on div at bounding box center [389, 416] width 13 height 13
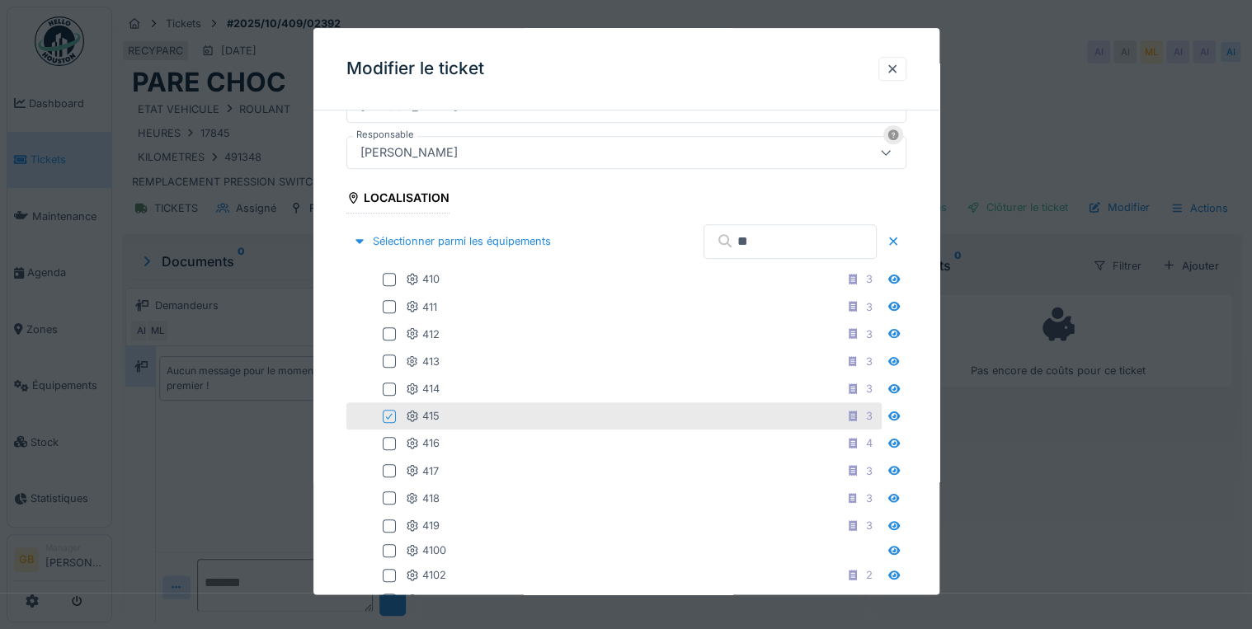
click at [785, 202] on fieldset "**********" at bounding box center [626, 397] width 560 height 1734
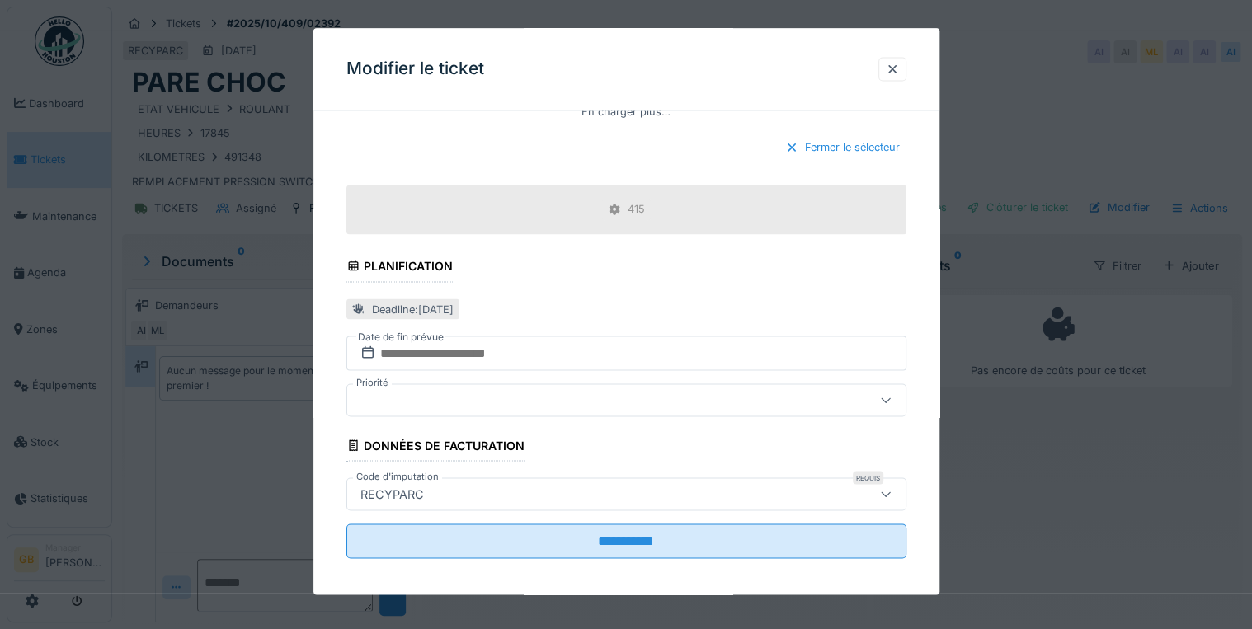
click at [889, 137] on div "Fermer le sélecteur" at bounding box center [843, 148] width 128 height 22
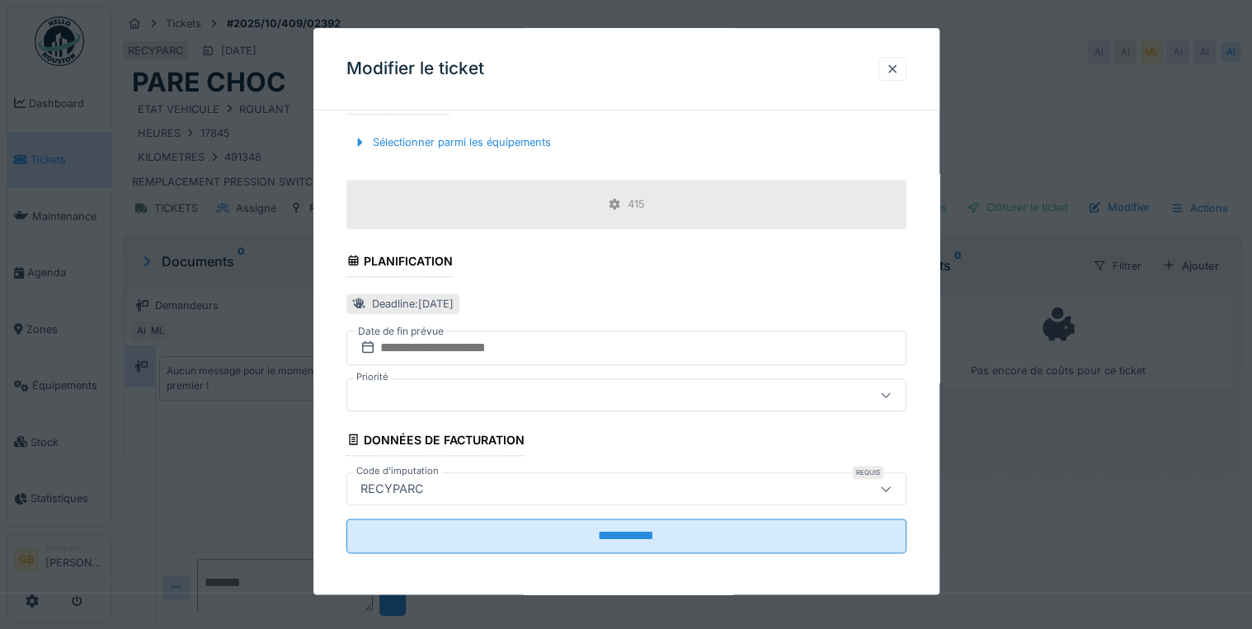
scroll to position [10, 0]
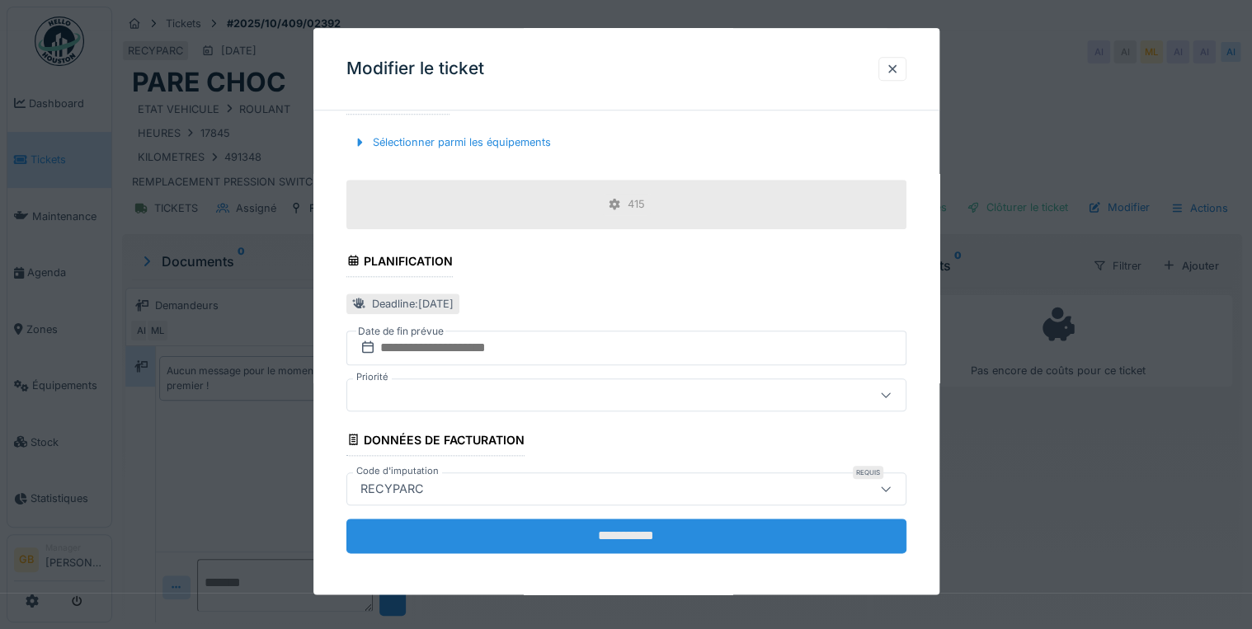
click at [791, 521] on input "**********" at bounding box center [626, 536] width 560 height 35
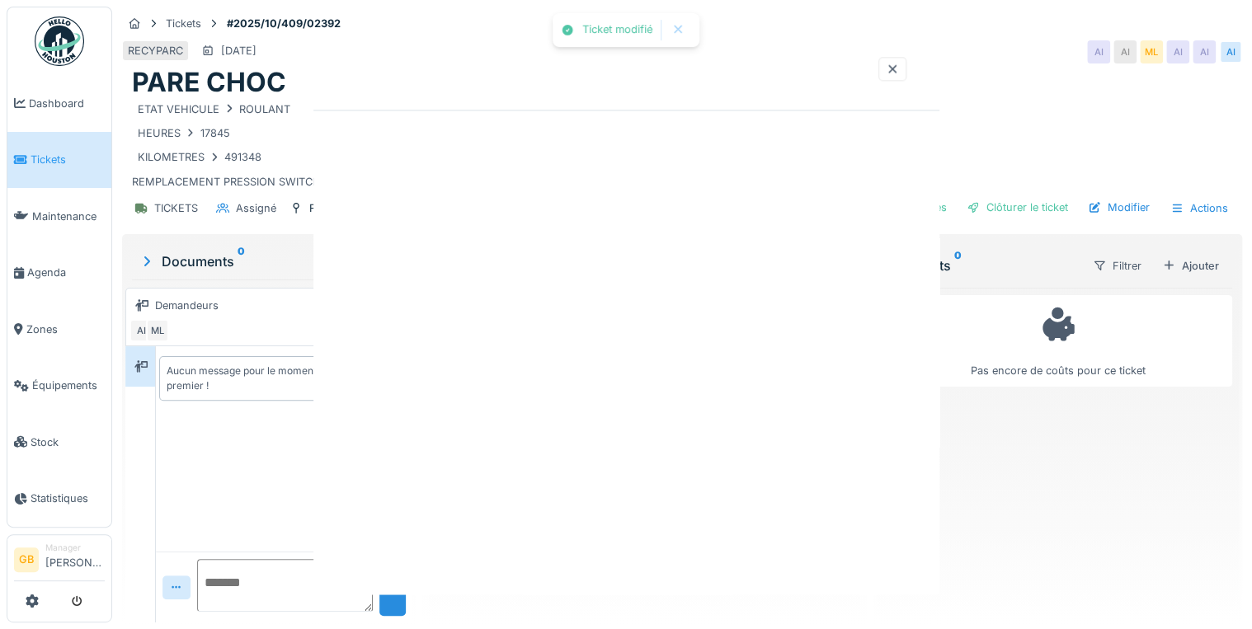
scroll to position [0, 0]
